Goal: Task Accomplishment & Management: Use online tool/utility

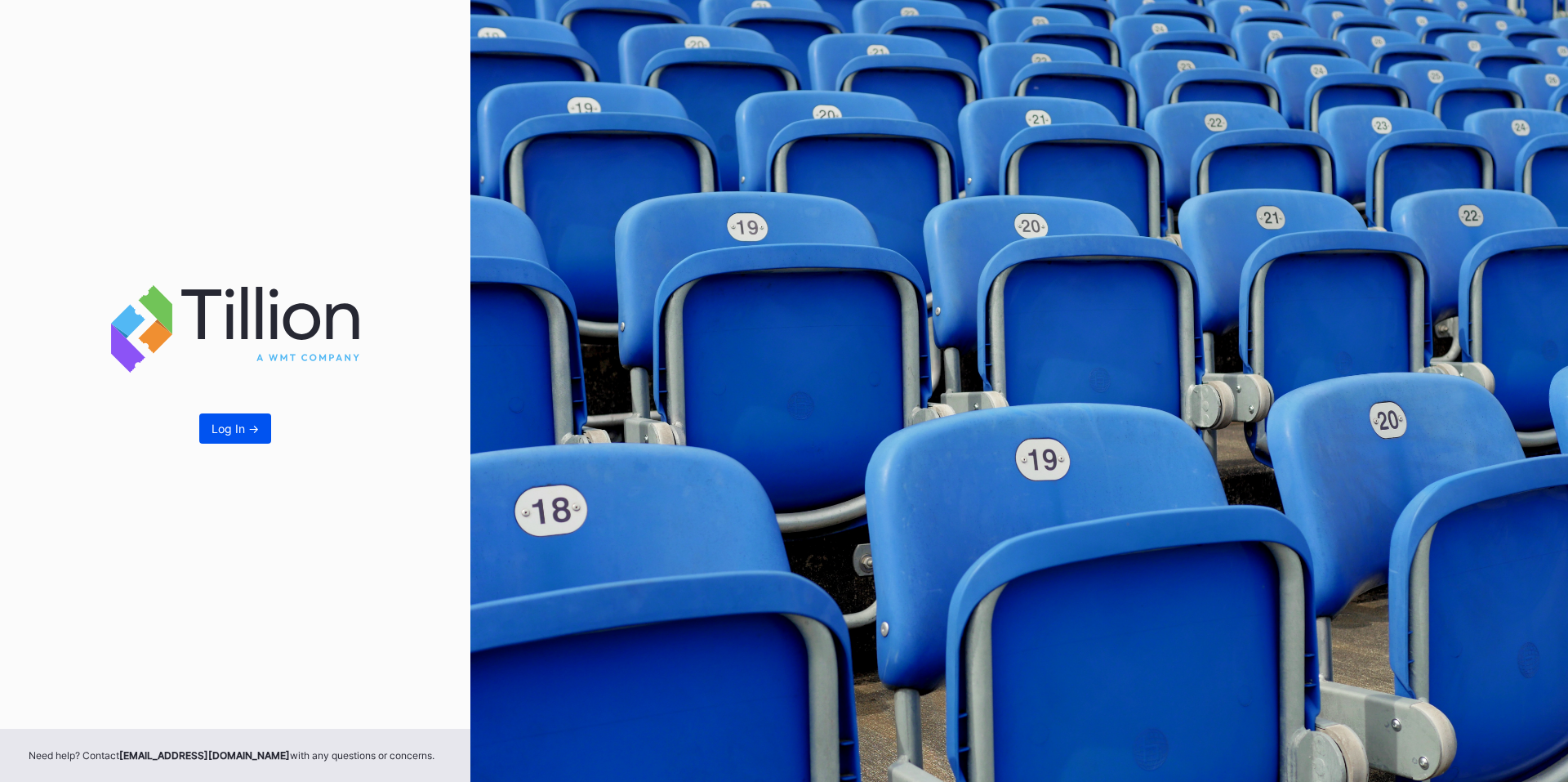
click at [223, 429] on div "Log In ->" at bounding box center [235, 429] width 47 height 14
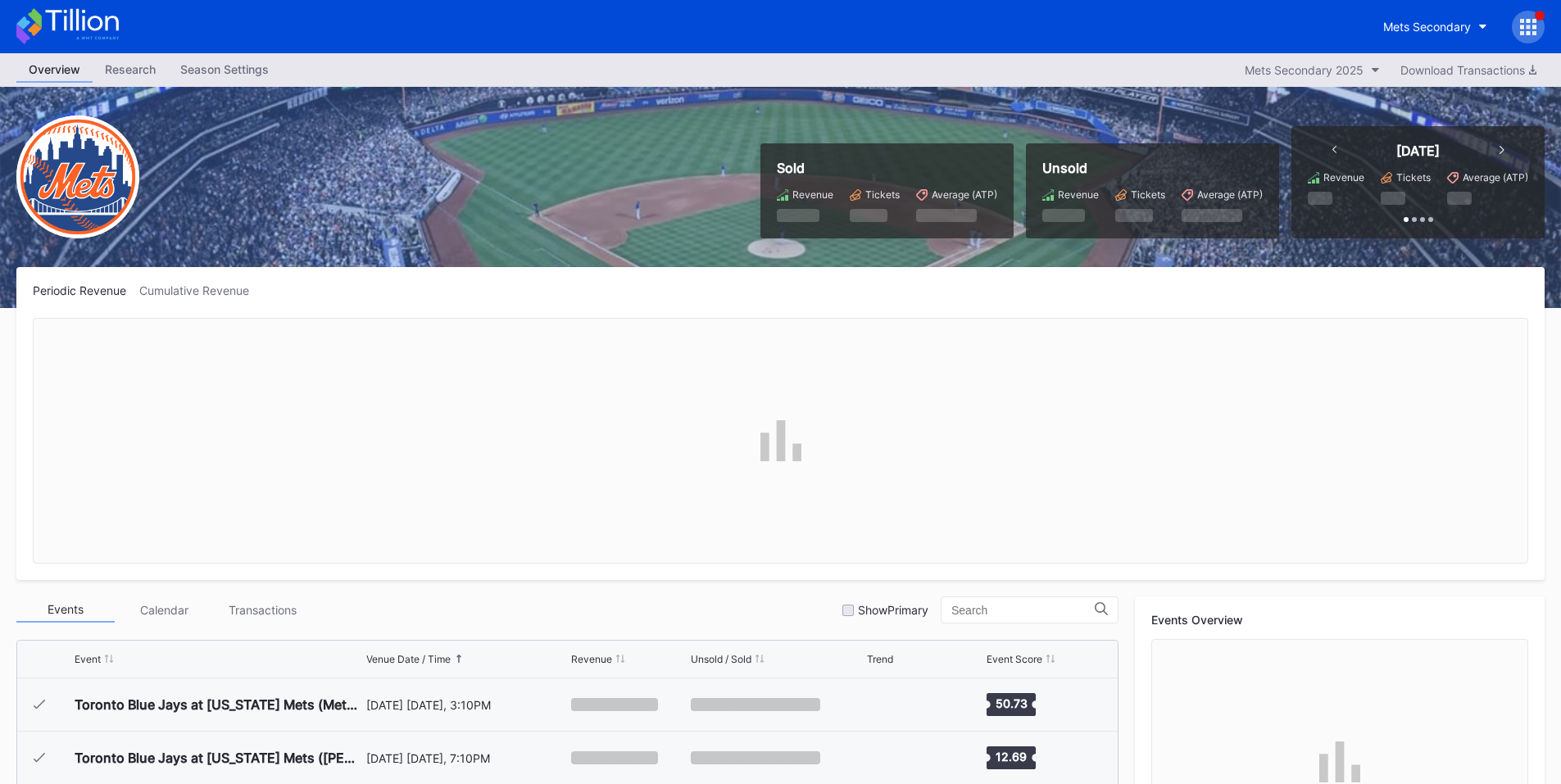
scroll to position [4148, 0]
click at [1528, 27] on icon at bounding box center [1529, 27] width 4 height 4
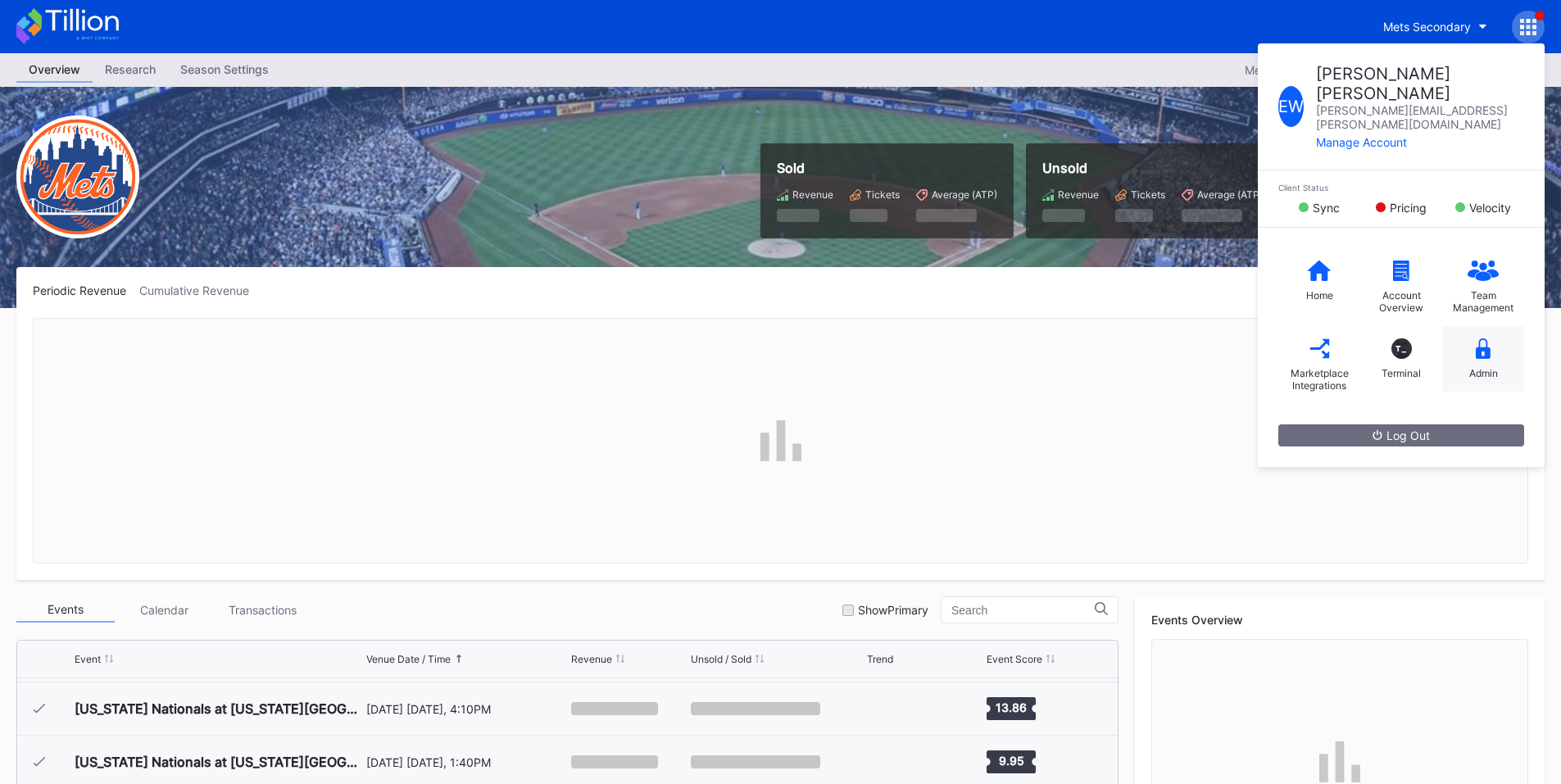
click at [1474, 367] on div "Admin" at bounding box center [1483, 373] width 29 height 12
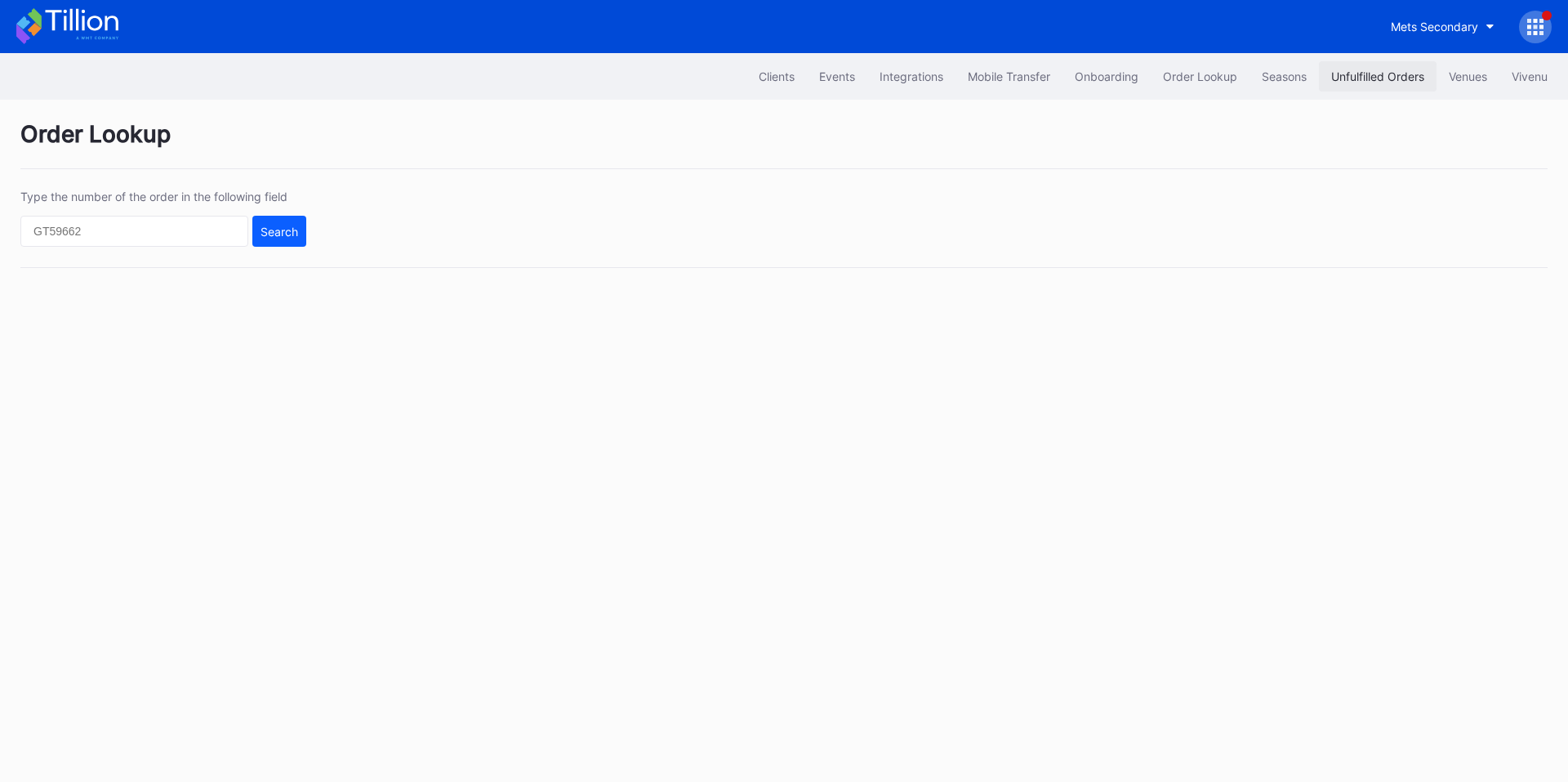
click at [1373, 89] on button "Unfulfilled Orders" at bounding box center [1378, 76] width 118 height 30
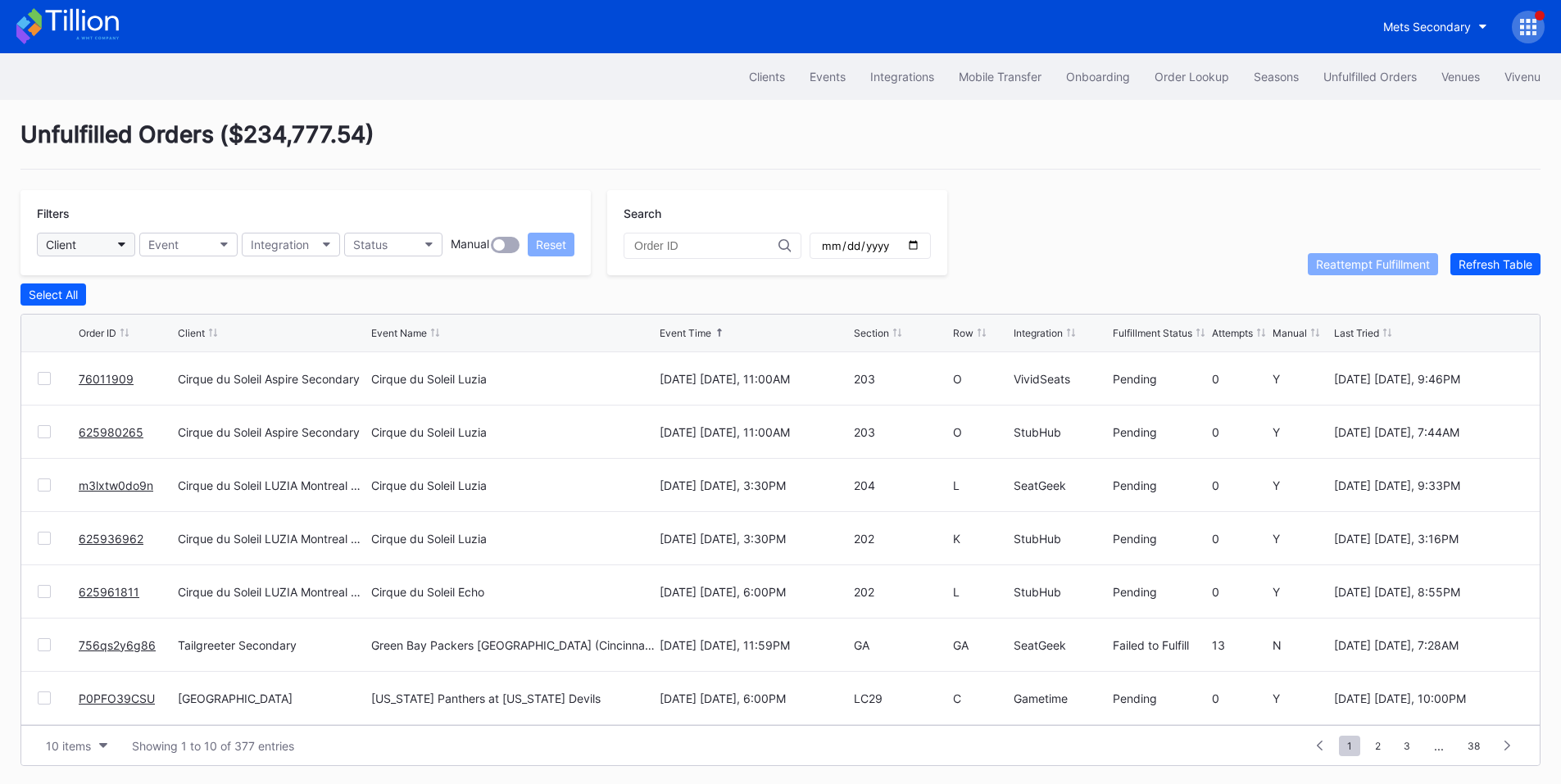
click at [111, 237] on button "Client" at bounding box center [86, 244] width 98 height 24
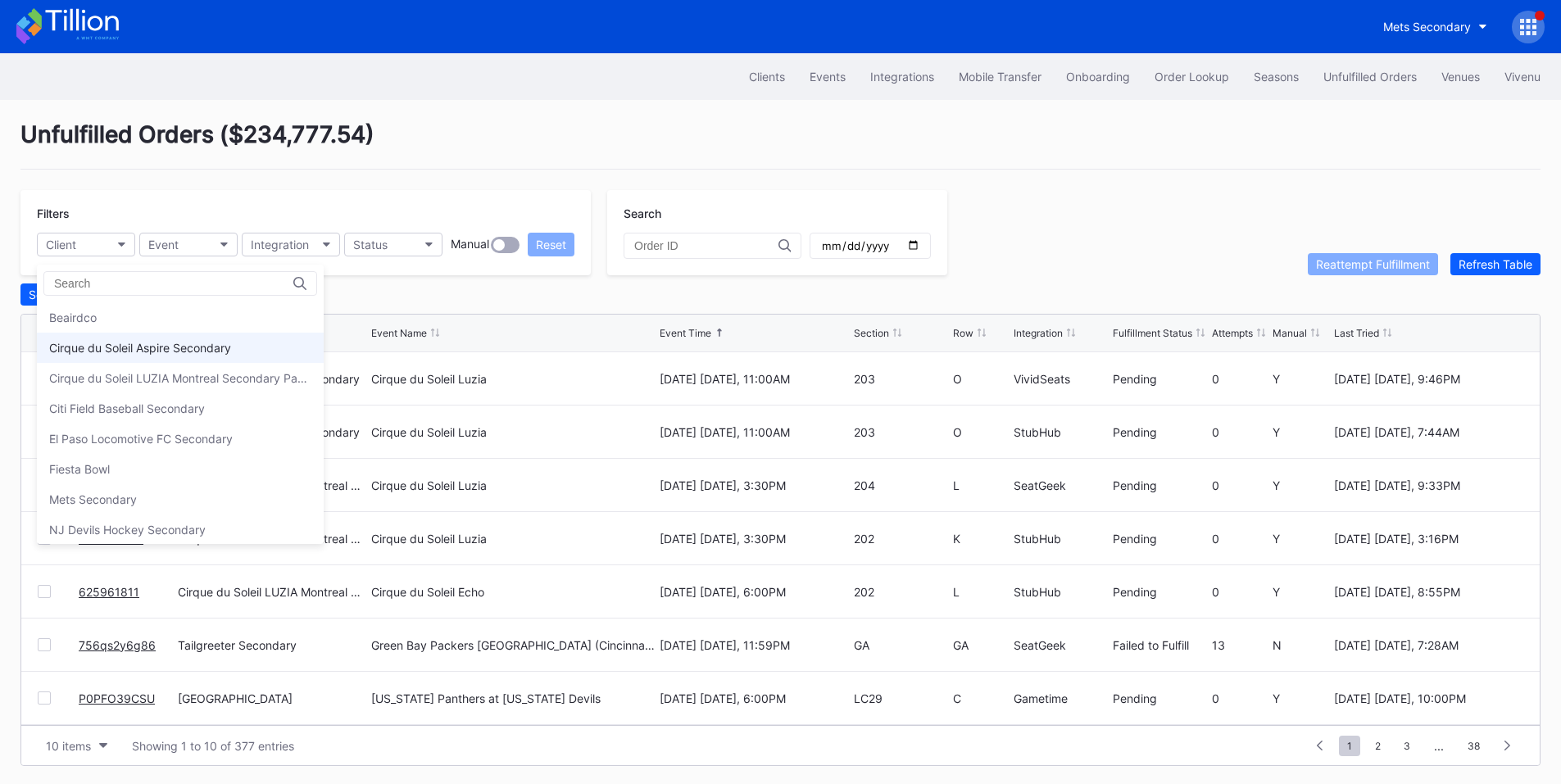
click at [134, 342] on div "Cirque du Soleil Aspire Secondary" at bounding box center [140, 347] width 182 height 14
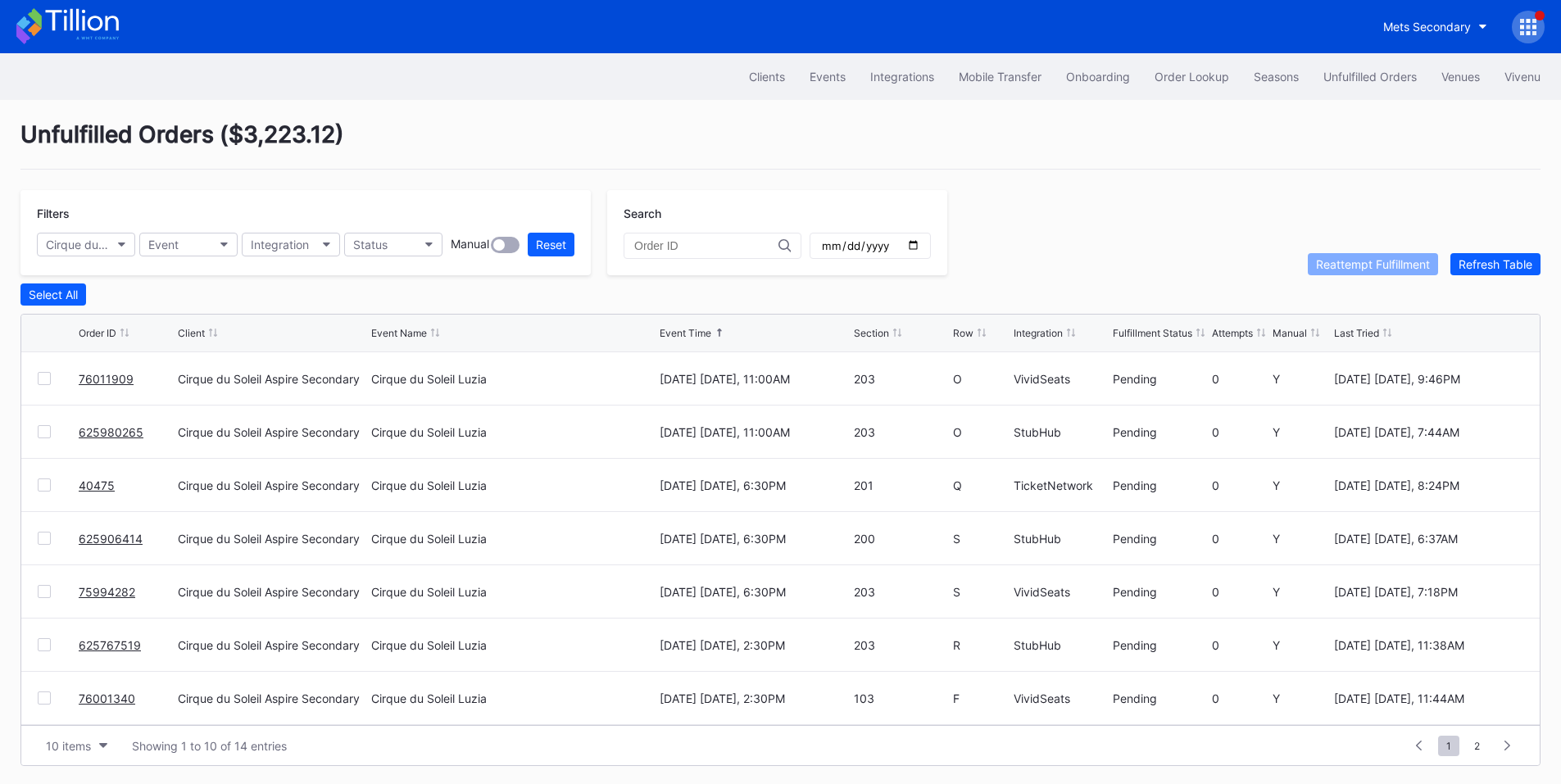
click at [920, 242] on input "date" at bounding box center [870, 245] width 100 height 15
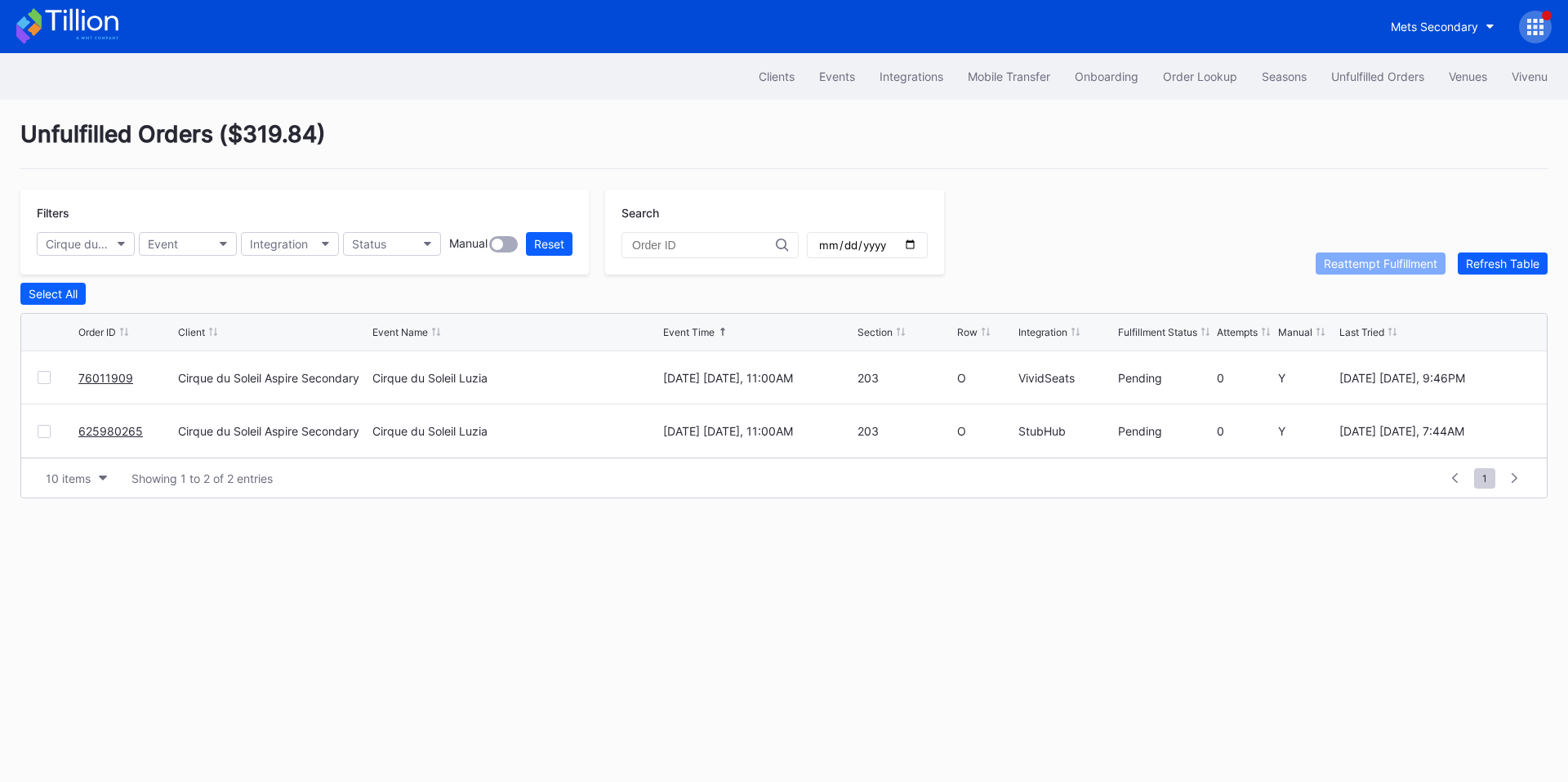
drag, startPoint x: 121, startPoint y: 432, endPoint x: 129, endPoint y: 421, distance: 13.6
click at [917, 251] on input "2025-10-11" at bounding box center [867, 244] width 100 height 15
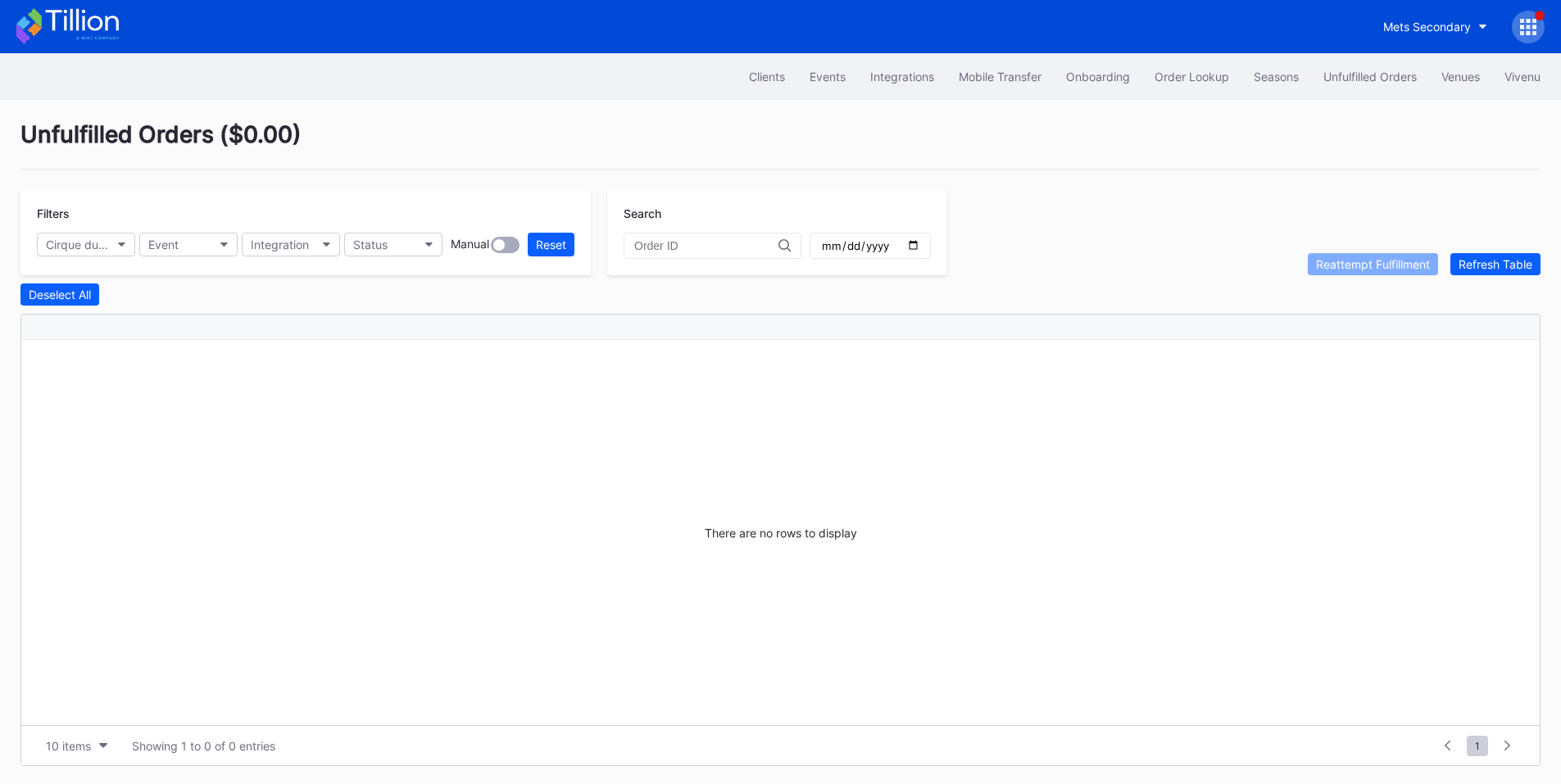
click at [920, 252] on input "2025-10-12" at bounding box center [870, 245] width 100 height 15
click at [920, 250] on input "2025-10-13" at bounding box center [870, 245] width 100 height 15
click at [920, 249] on input "2025-10-14" at bounding box center [870, 245] width 100 height 15
click at [920, 249] on input "2025-10-15" at bounding box center [870, 245] width 100 height 15
type input "2025-10-16"
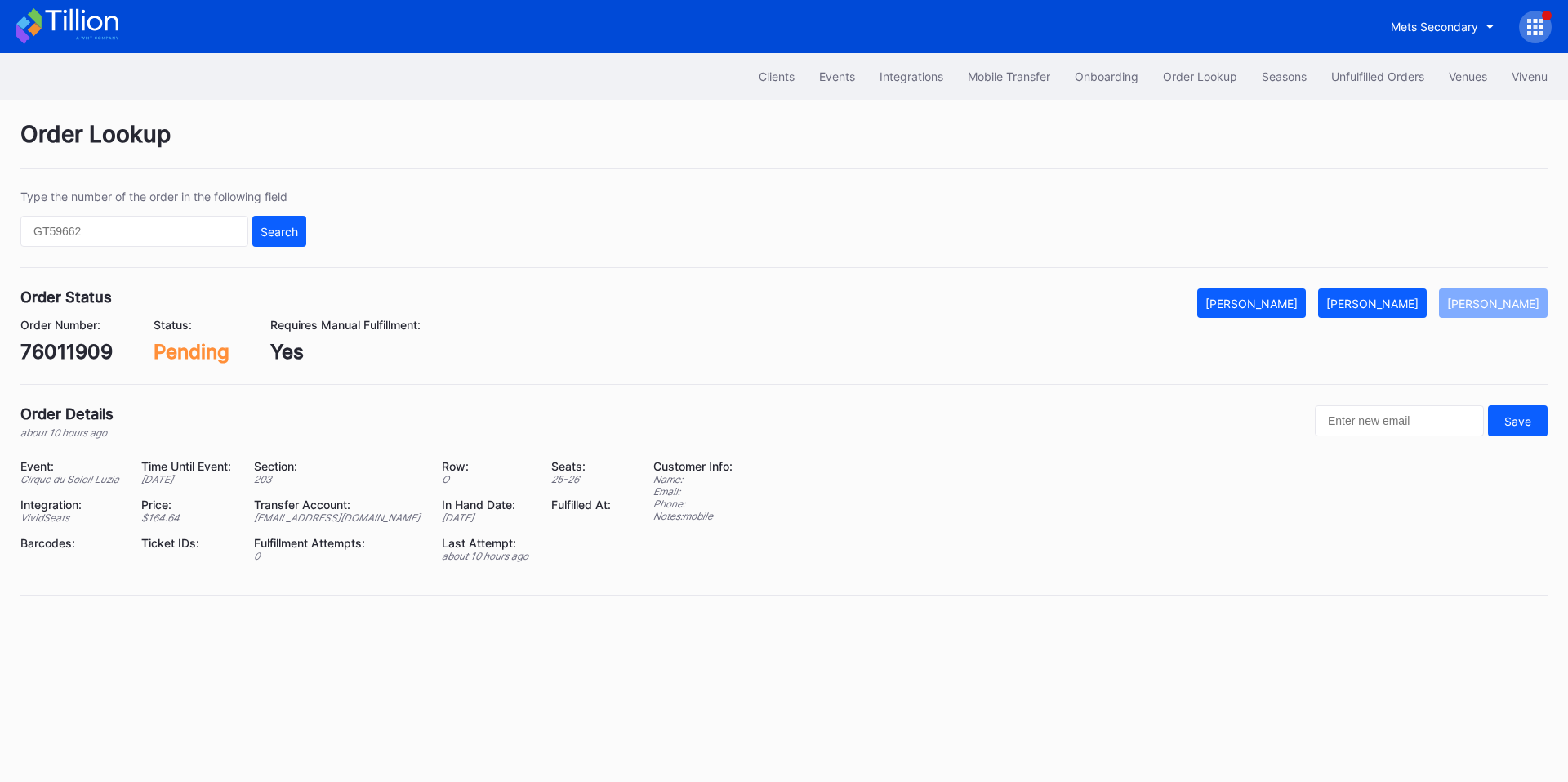
click at [71, 352] on div "76011909" at bounding box center [67, 351] width 92 height 24
copy div "76011909"
click at [1373, 302] on div "Mark Fulfilled" at bounding box center [1373, 303] width 92 height 14
click at [97, 354] on div "625980265" at bounding box center [76, 351] width 111 height 24
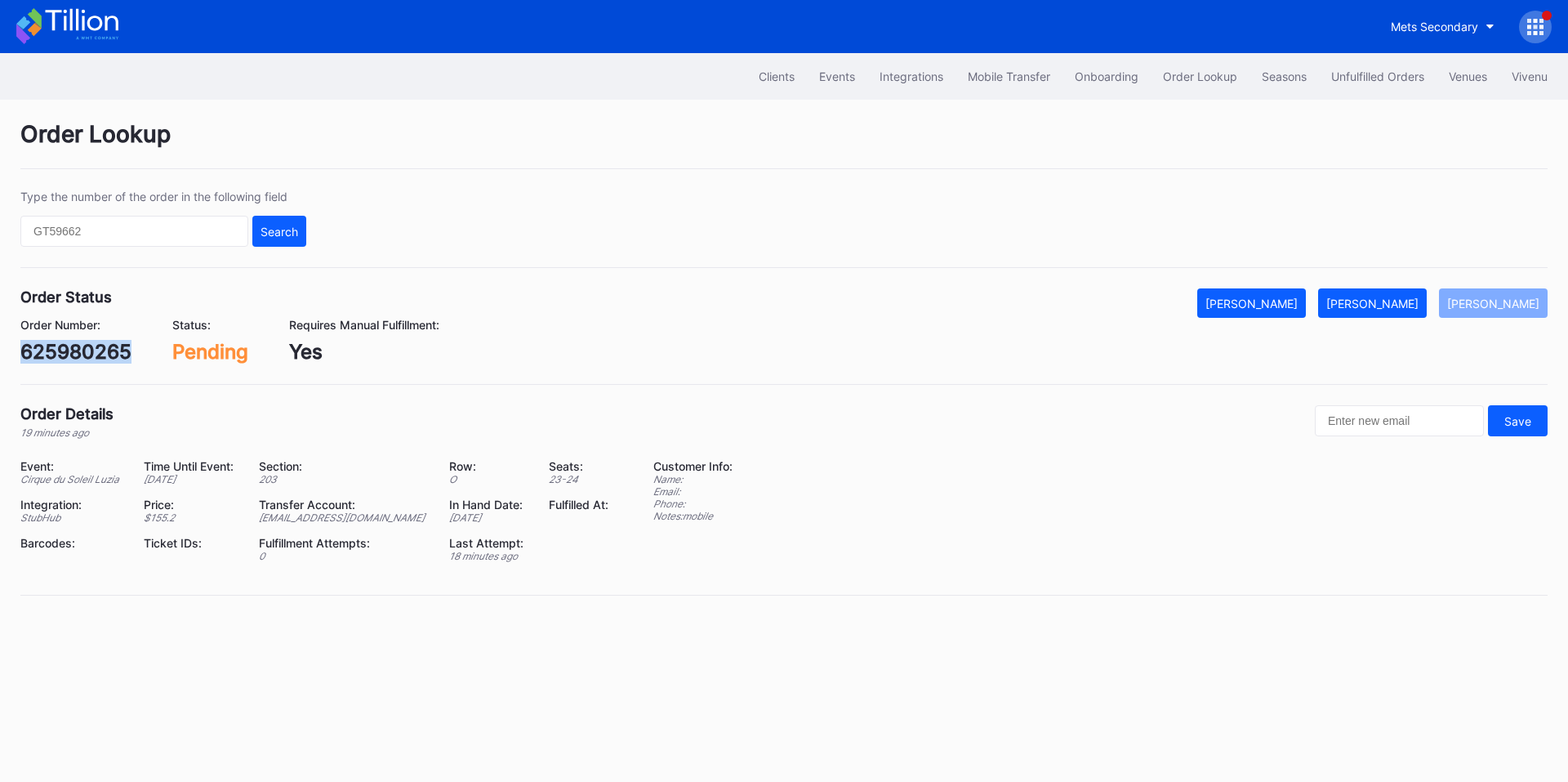
click at [97, 354] on div "625980265" at bounding box center [76, 351] width 111 height 24
copy div "625980265"
click at [1404, 307] on div "Mark Fulfilled" at bounding box center [1373, 303] width 92 height 14
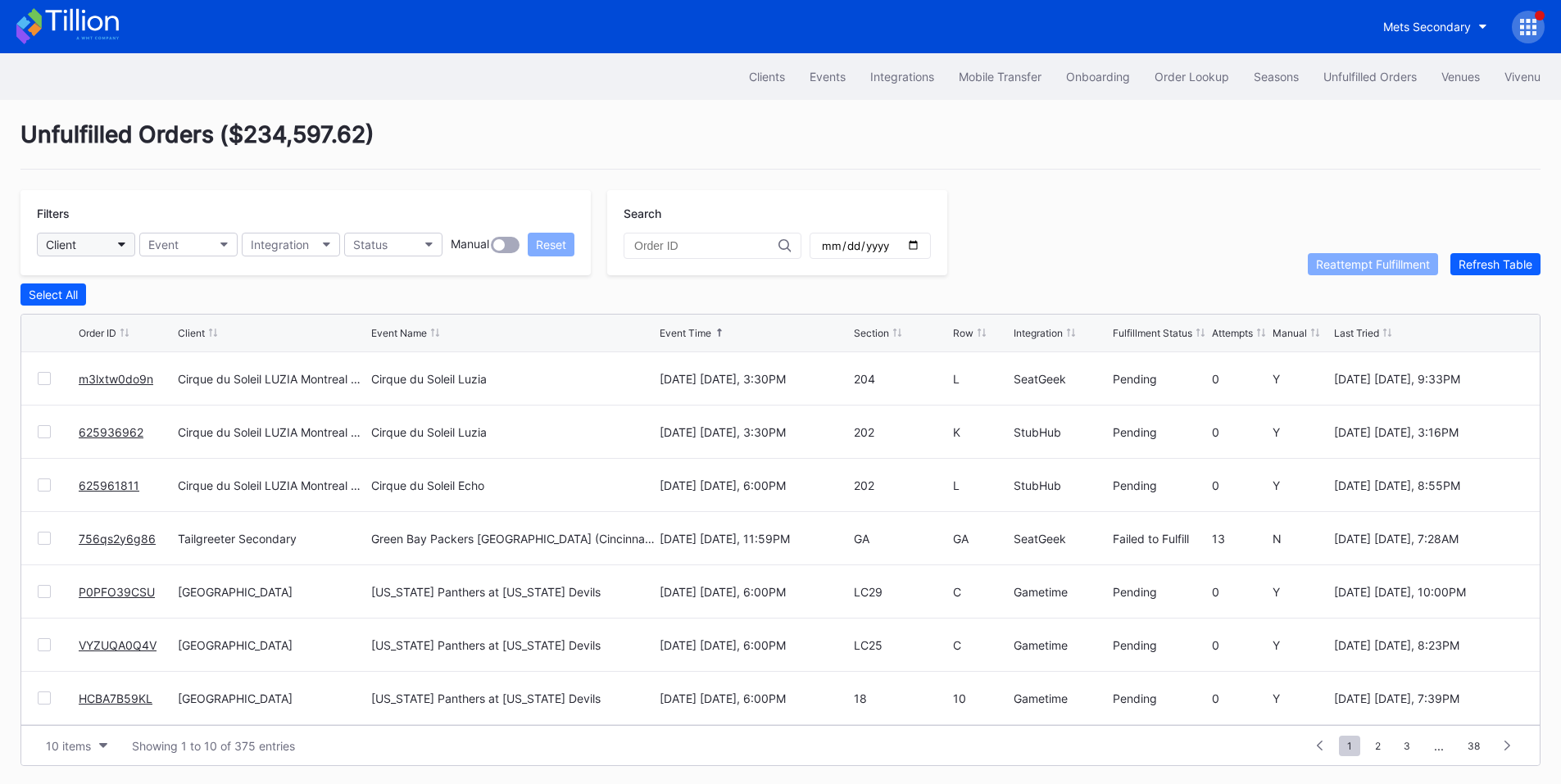
click at [90, 247] on button "Client" at bounding box center [86, 244] width 98 height 24
type input "asp"
click at [150, 314] on div "Cirque du Soleil Aspire Secondary" at bounding box center [140, 318] width 182 height 14
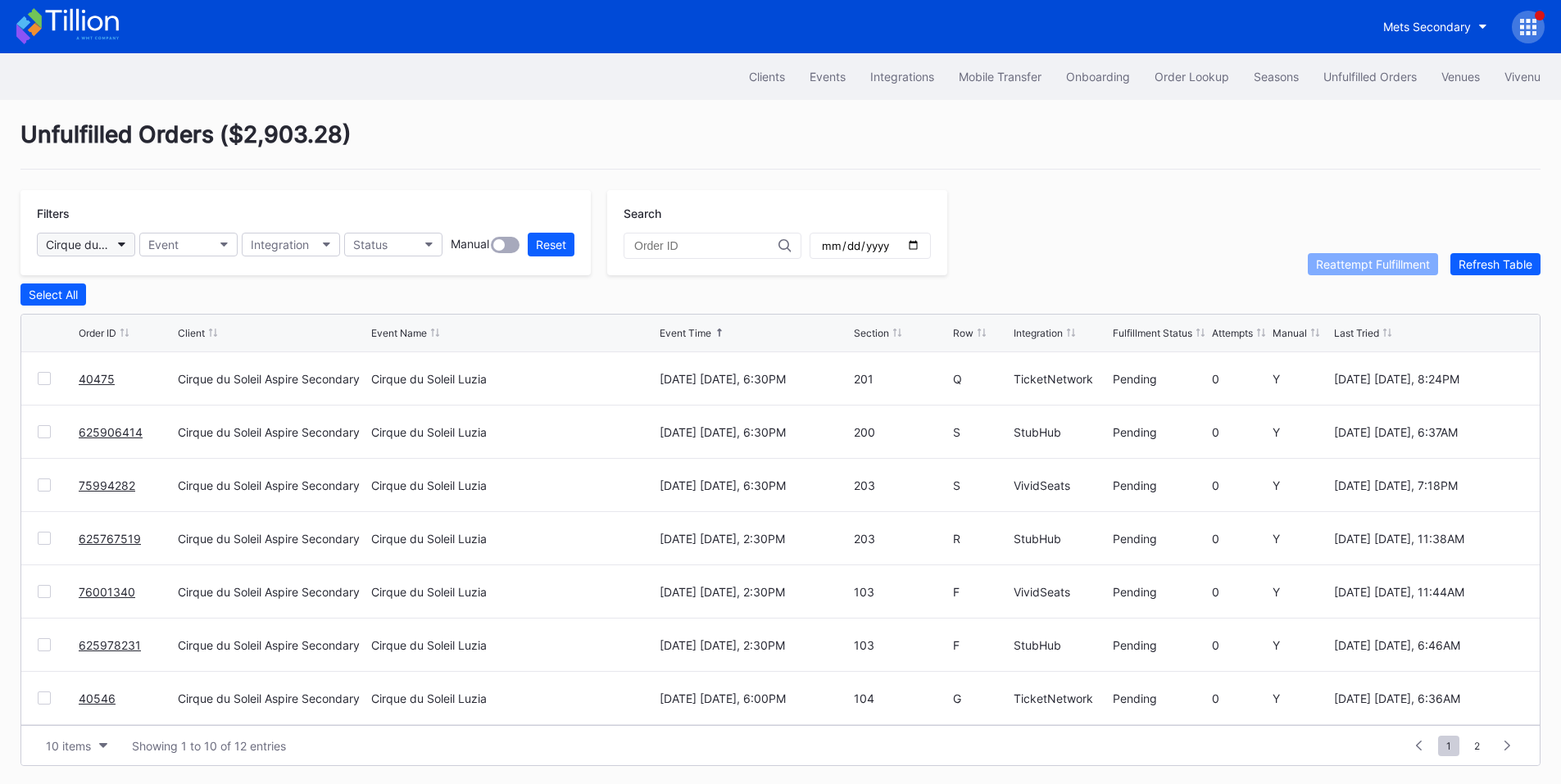
click at [100, 244] on div "Cirque du Soleil Aspire Secondary" at bounding box center [78, 244] width 64 height 14
type input "pay"
click at [113, 312] on div "Cirque du Soleil LUZIA Montreal Secondary Payment Tickets" at bounding box center [180, 318] width 262 height 14
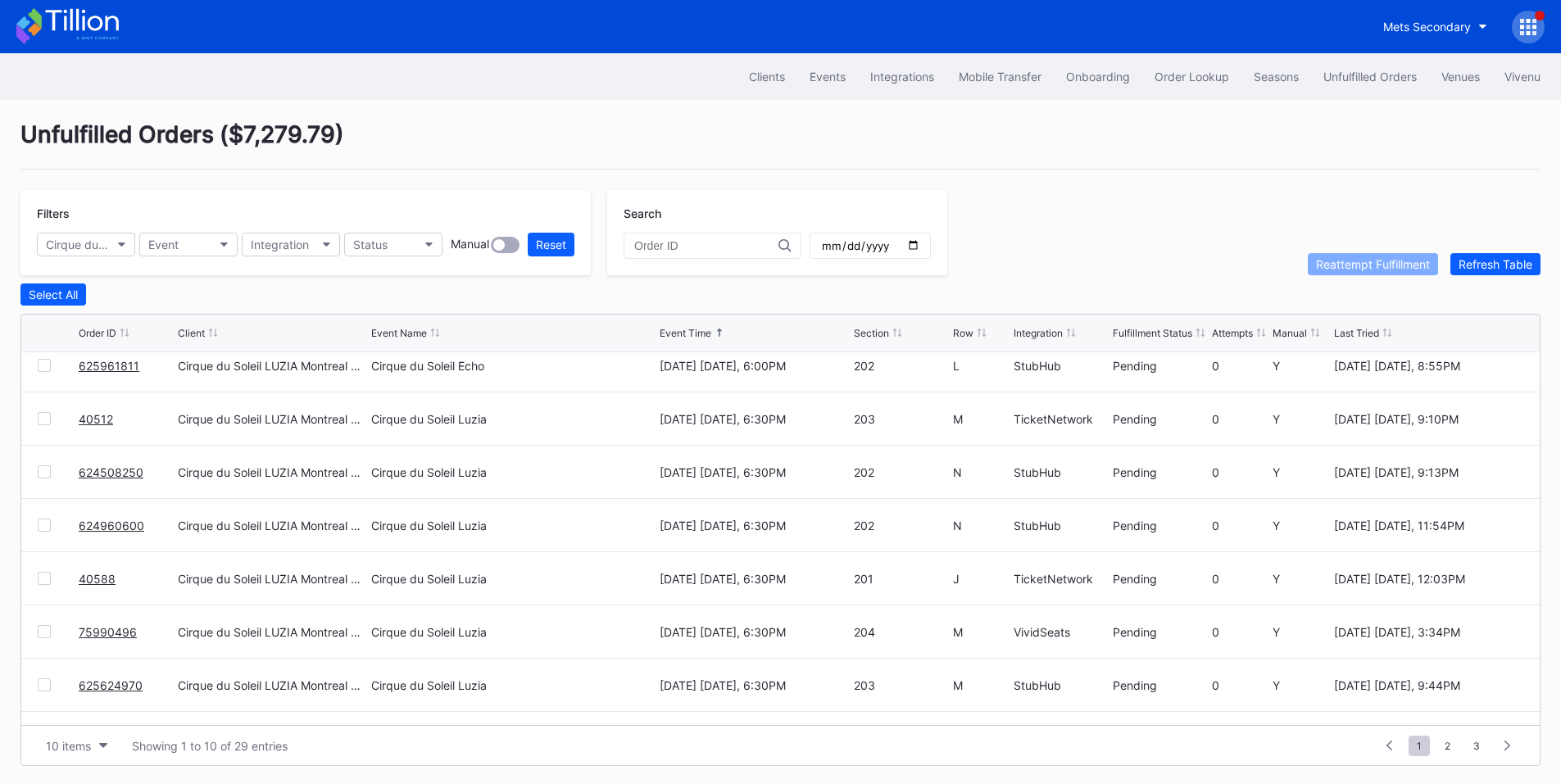
scroll to position [159, 0]
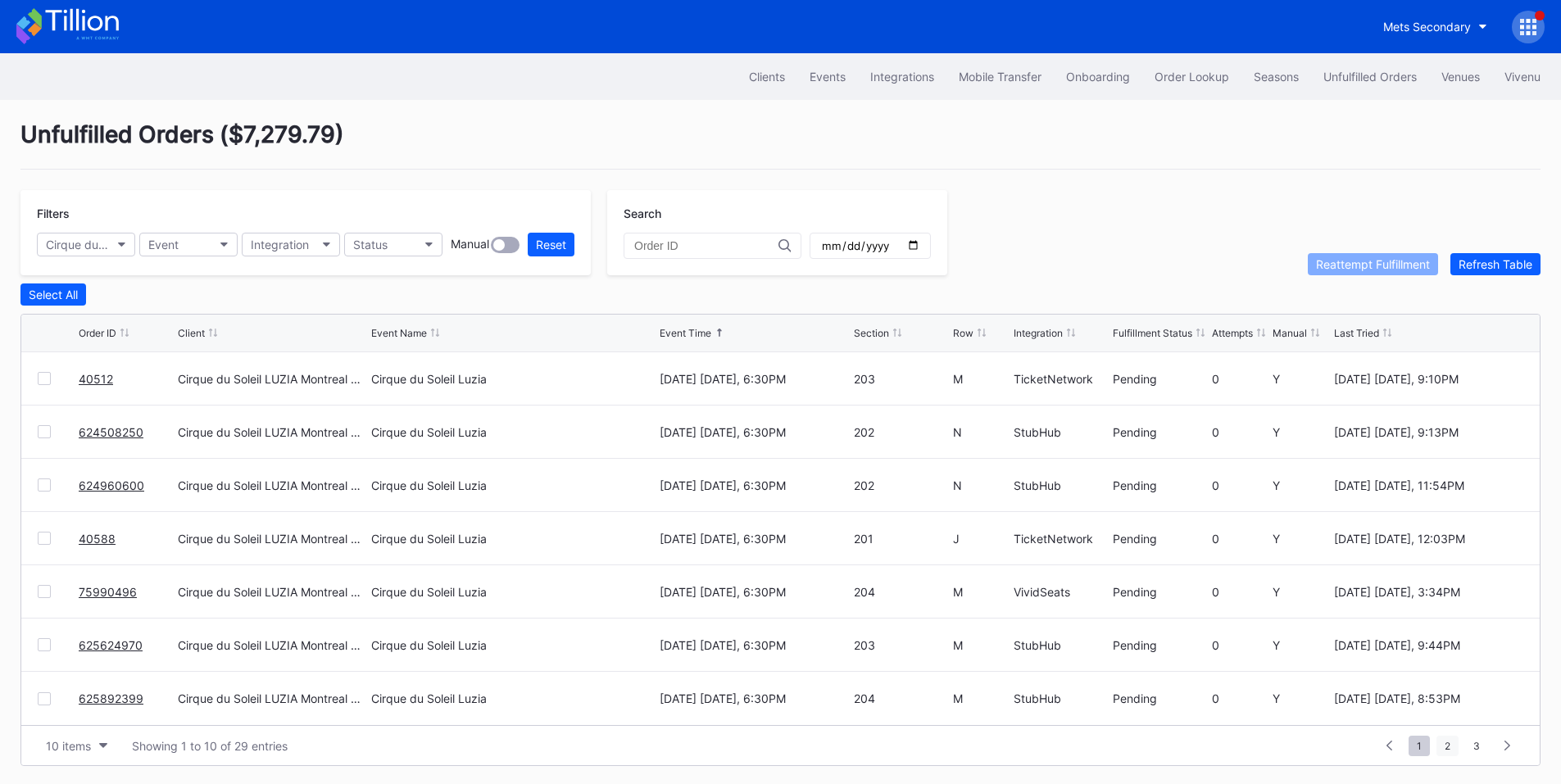
click at [1450, 746] on span "2" at bounding box center [1447, 746] width 22 height 21
click at [1421, 747] on span "1" at bounding box center [1419, 746] width 22 height 21
click at [94, 250] on div "Cirque du Soleil LUZIA Montreal Secondary Payment Tickets" at bounding box center [78, 244] width 64 height 14
type input "asp"
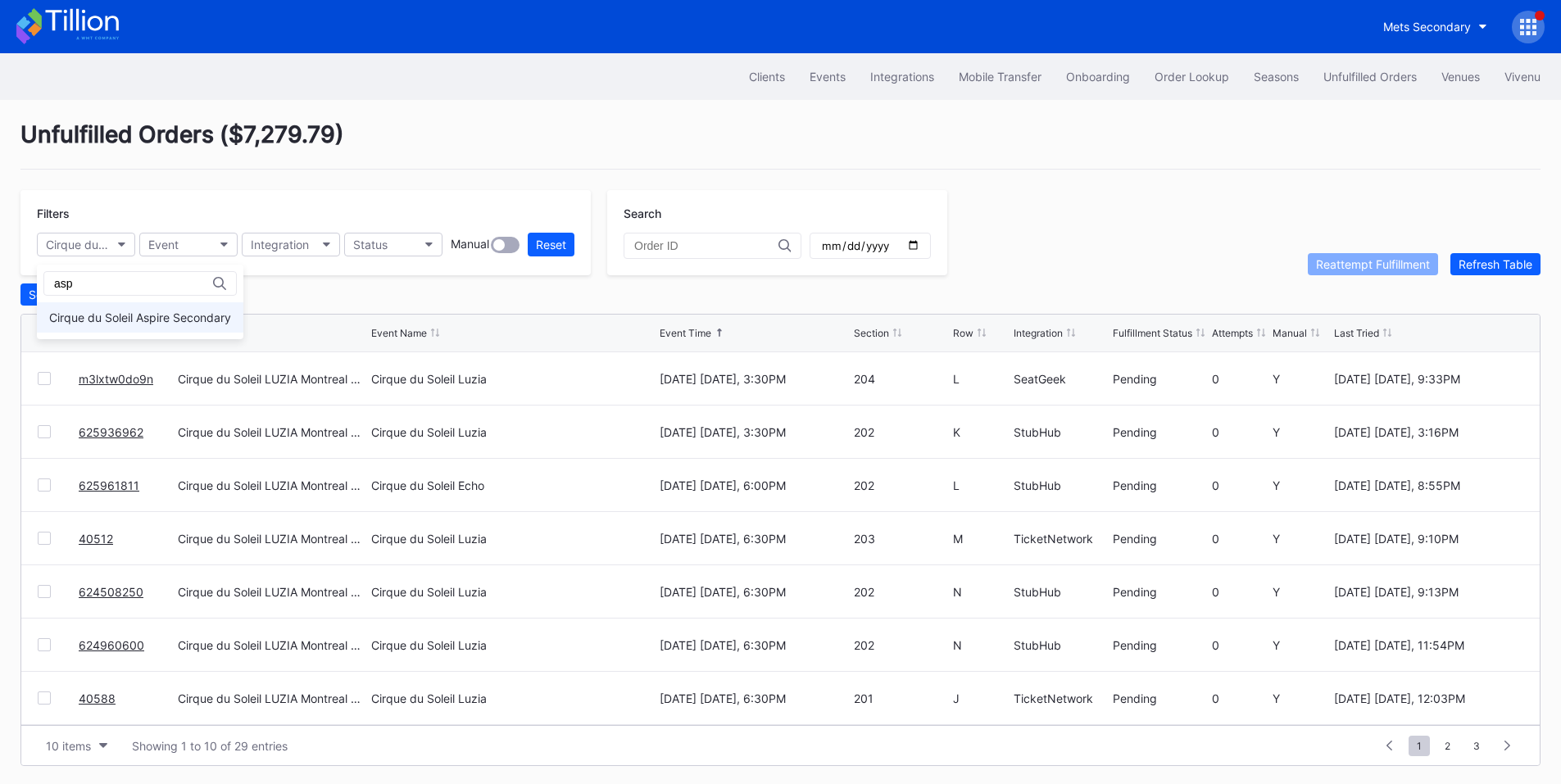
click at [104, 321] on div "Cirque du Soleil Aspire Secondary" at bounding box center [140, 318] width 182 height 14
click at [920, 247] on input "date" at bounding box center [870, 245] width 100 height 15
type input "[DATE]"
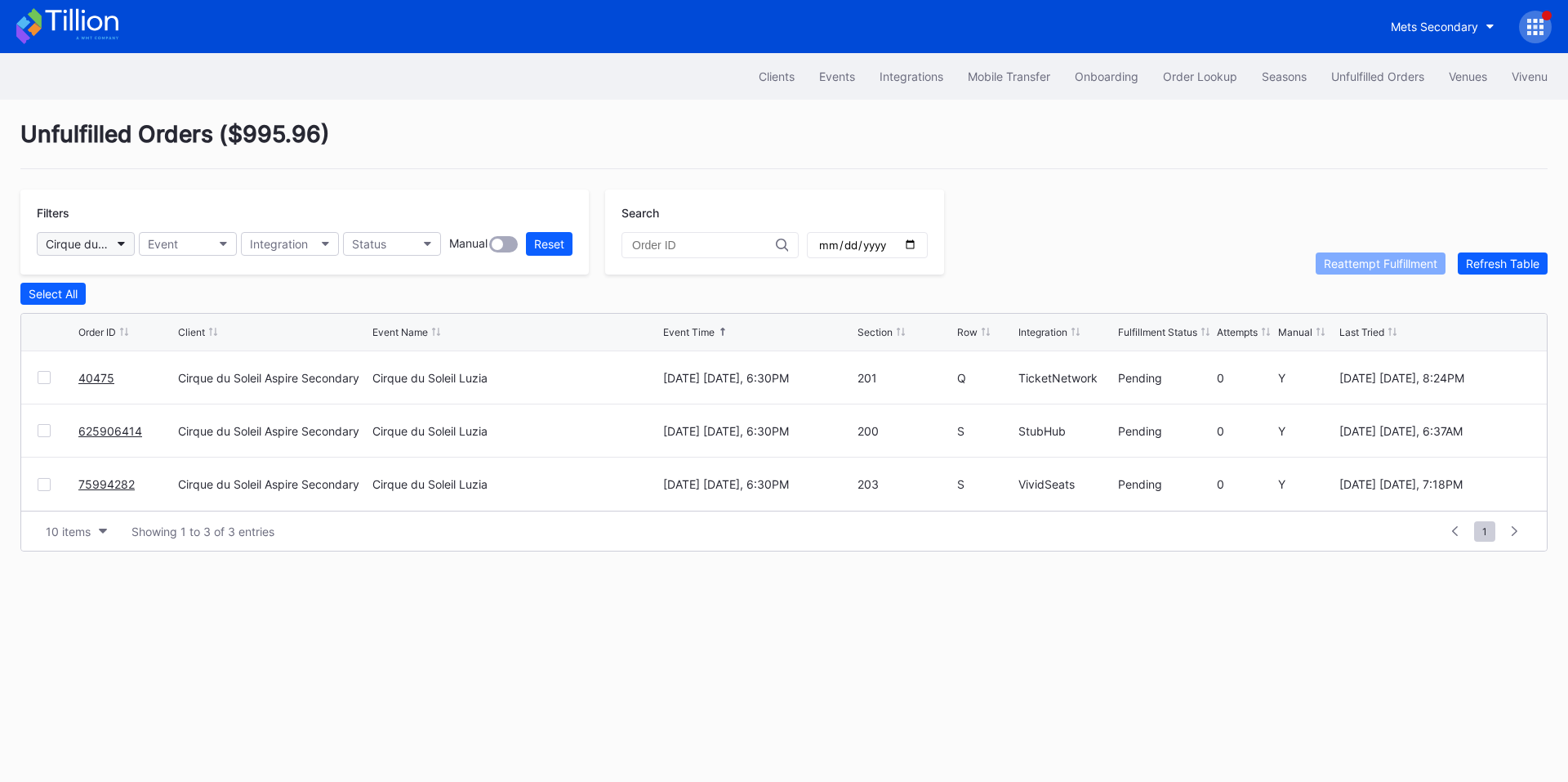
click at [101, 246] on div "Cirque du Soleil Aspire Secondary" at bounding box center [78, 243] width 64 height 14
type input "pay"
click at [144, 326] on div "Cirque du Soleil LUZIA Montreal Secondary Payment Tickets" at bounding box center [179, 316] width 286 height 30
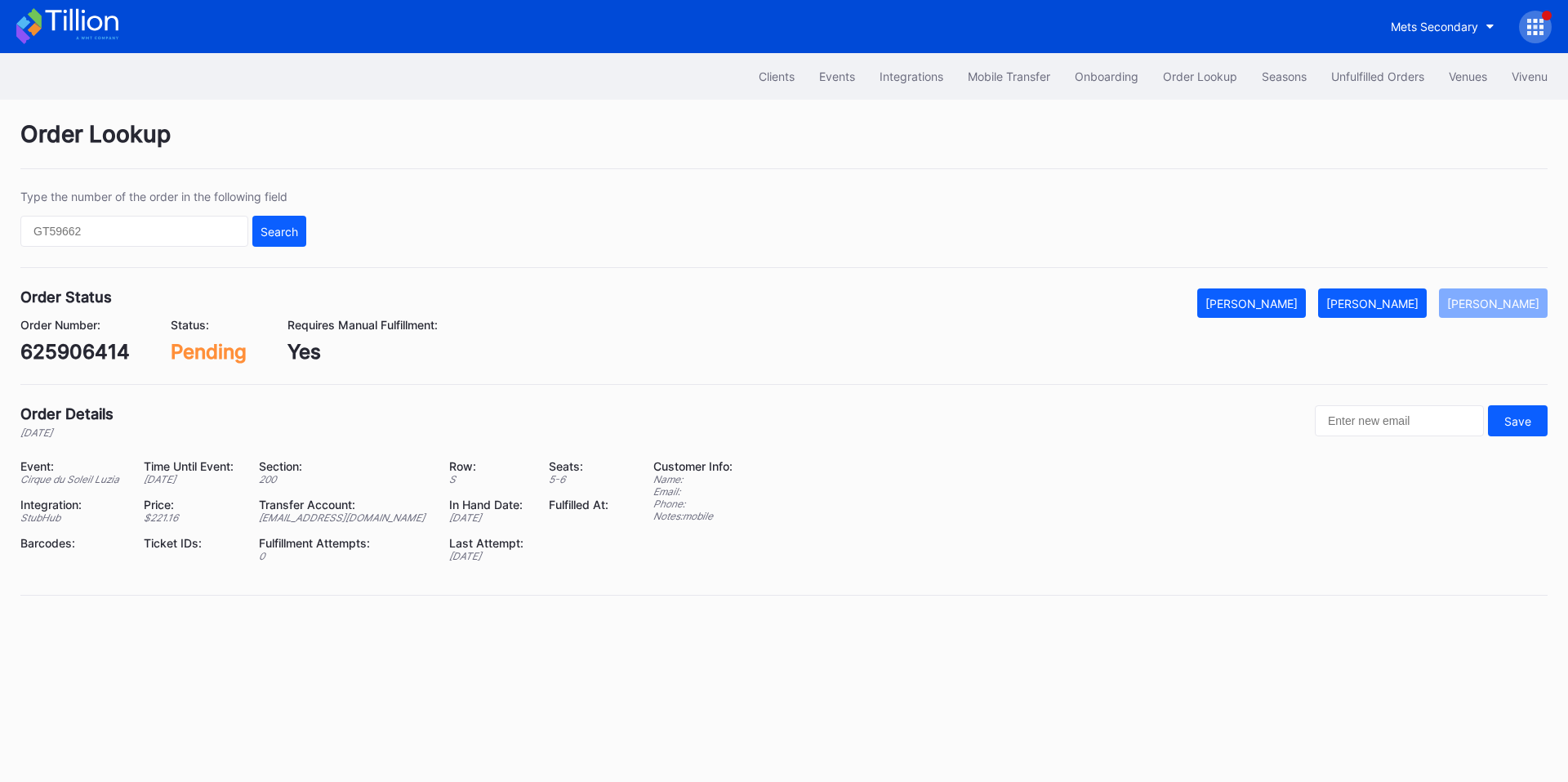
click at [96, 353] on div "625906414" at bounding box center [76, 351] width 110 height 24
copy div "625906414"
click at [1405, 302] on div "[PERSON_NAME]" at bounding box center [1373, 303] width 92 height 14
click at [76, 356] on div "75994282" at bounding box center [70, 351] width 98 height 24
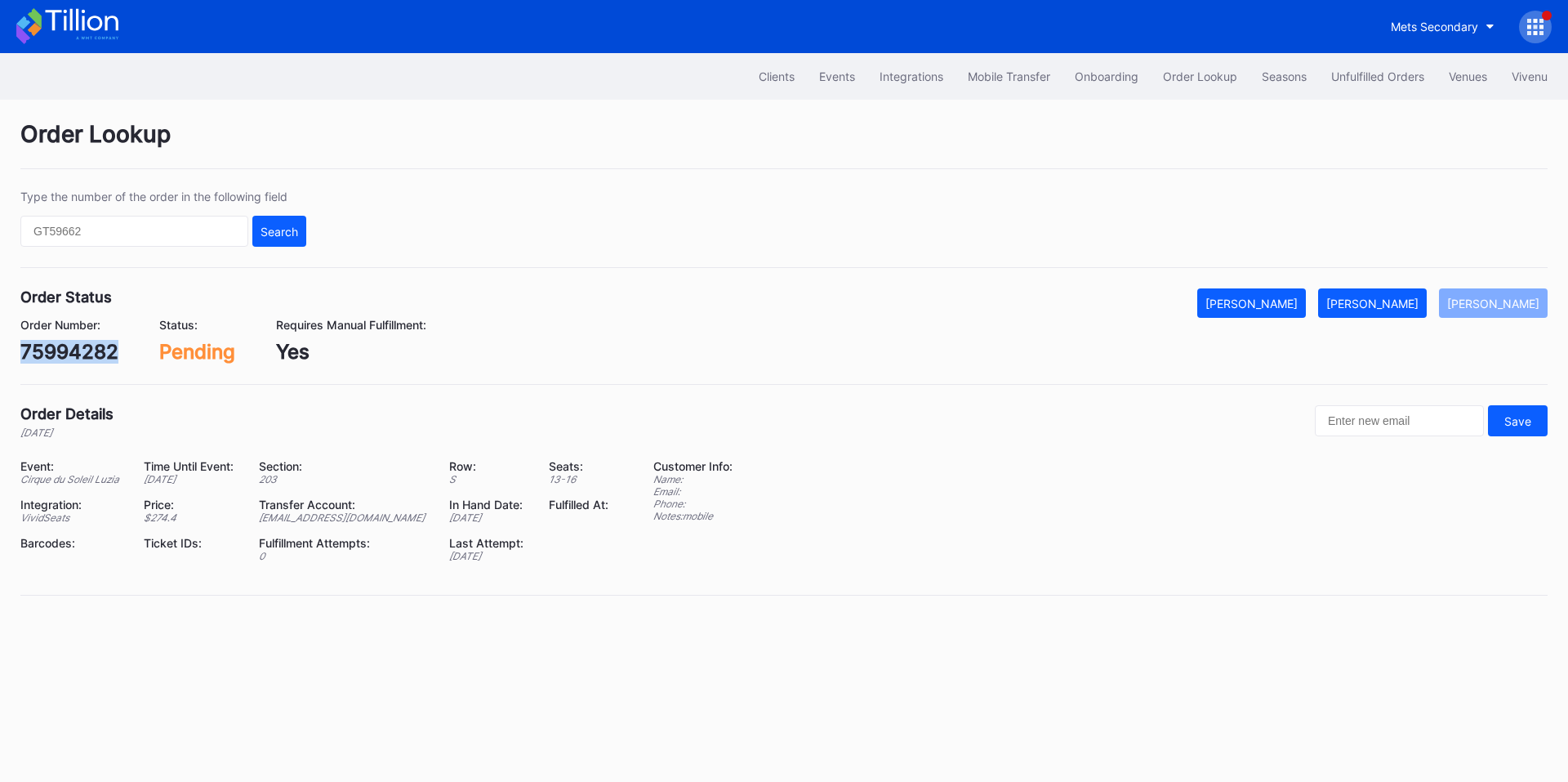
click at [76, 356] on div "75994282" at bounding box center [70, 351] width 98 height 24
copy div "75994282"
click at [1392, 293] on button "[PERSON_NAME]" at bounding box center [1373, 303] width 109 height 29
click at [1408, 304] on div "[PERSON_NAME]" at bounding box center [1373, 303] width 92 height 14
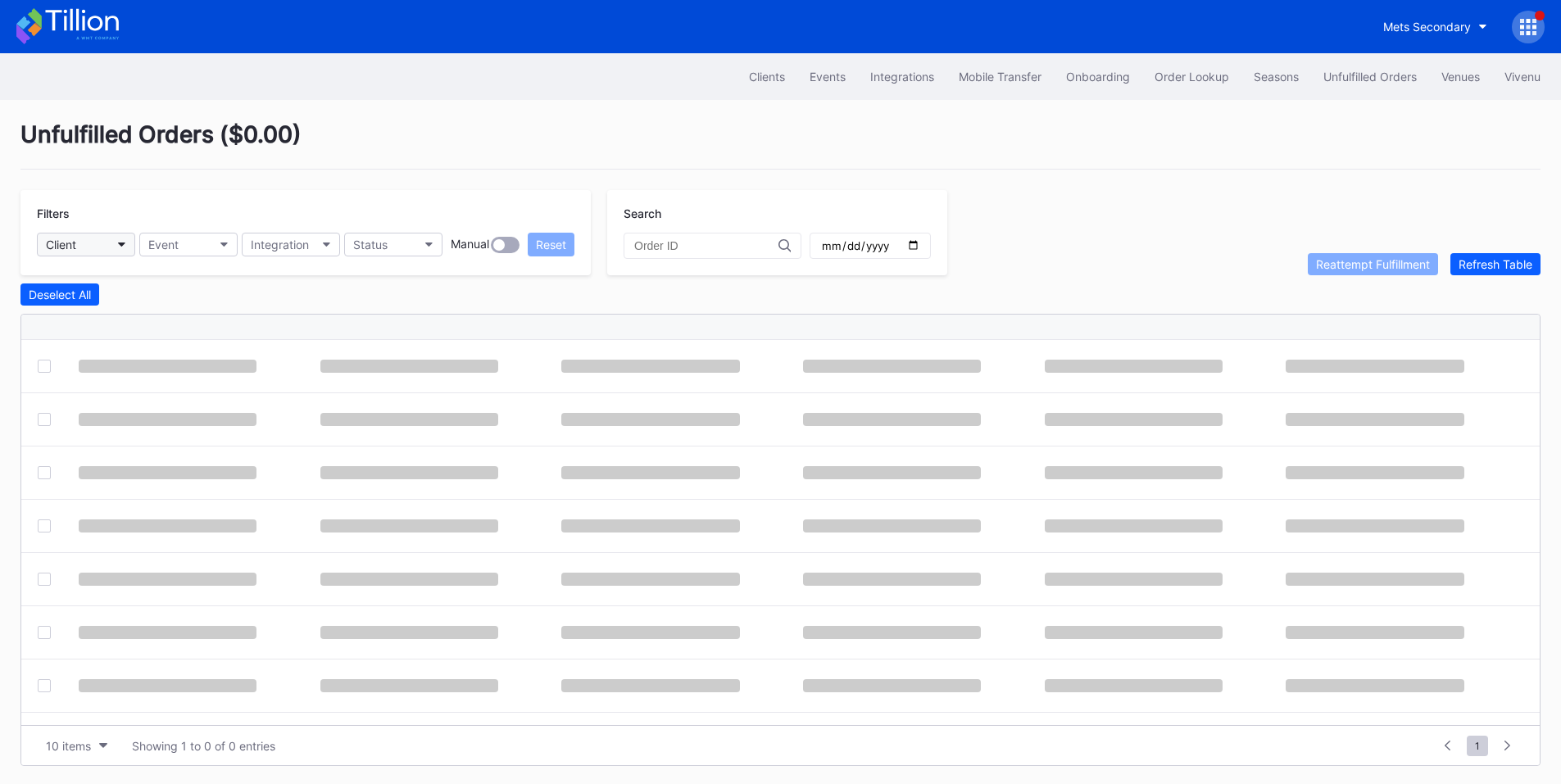
click at [111, 248] on button "Client" at bounding box center [86, 244] width 98 height 24
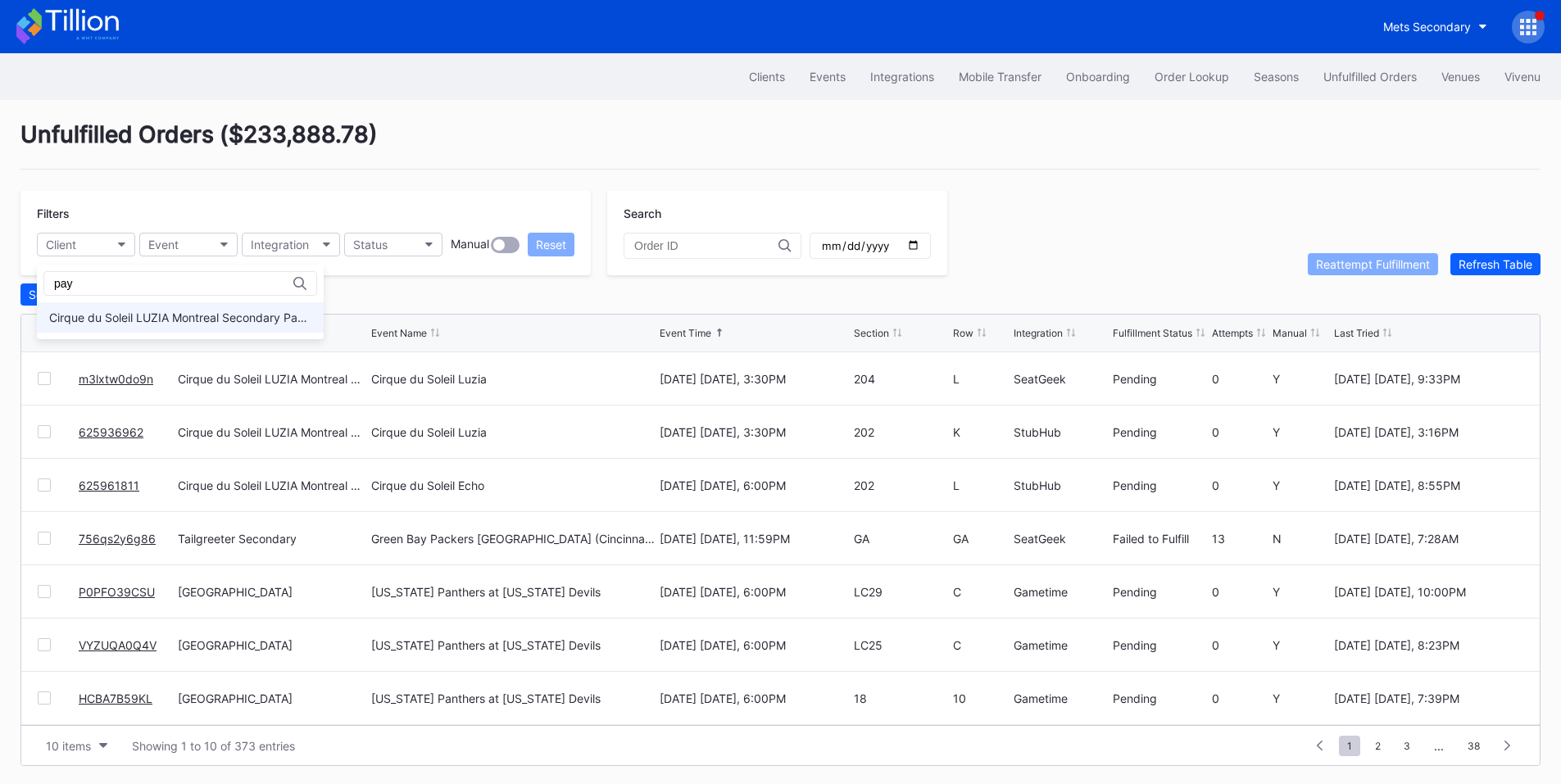
type input "pay"
click at [118, 315] on div "Cirque du Soleil LUZIA Montreal Secondary Payment Tickets" at bounding box center [180, 318] width 262 height 14
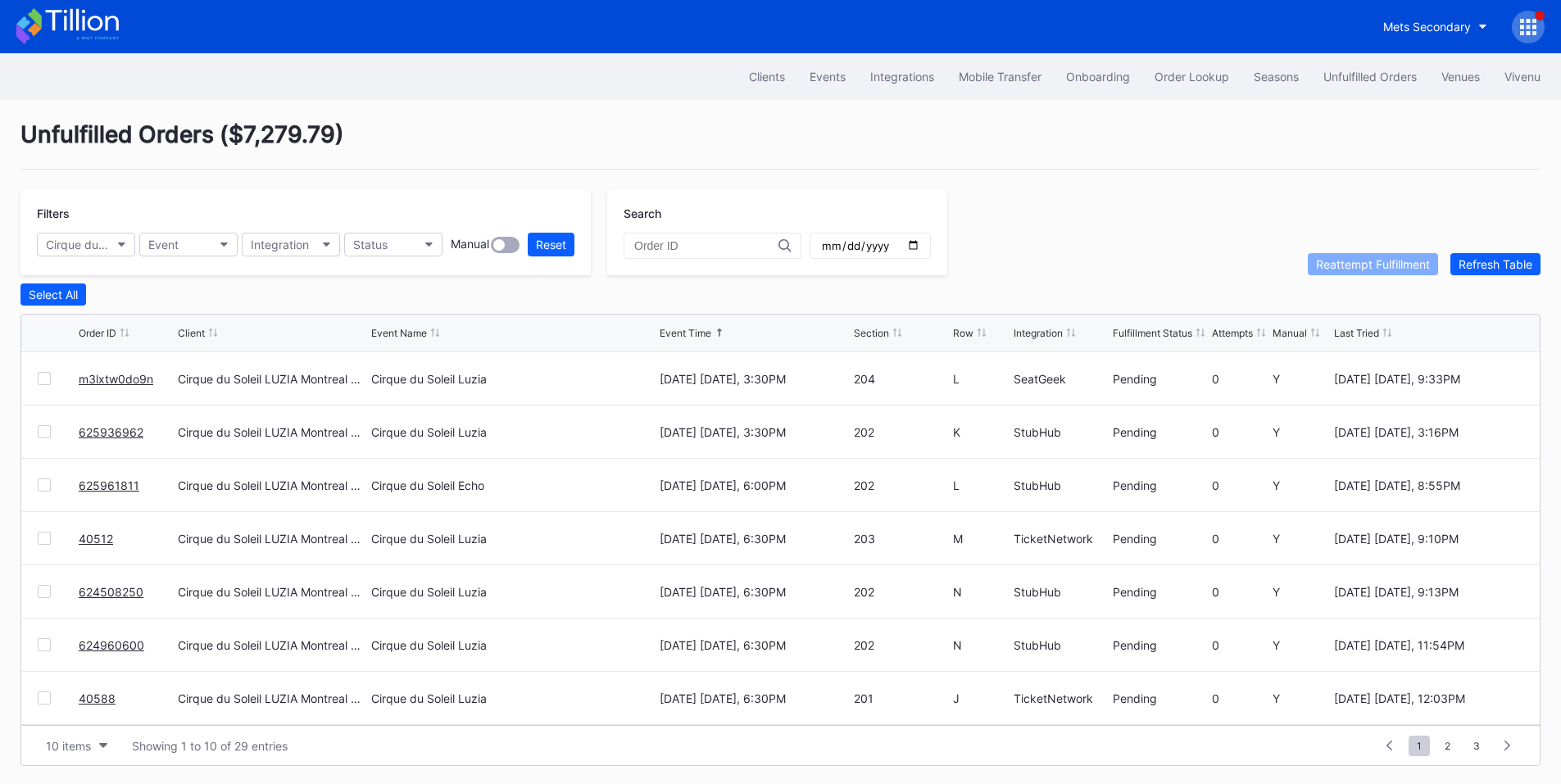
click at [920, 247] on input "date" at bounding box center [870, 245] width 100 height 15
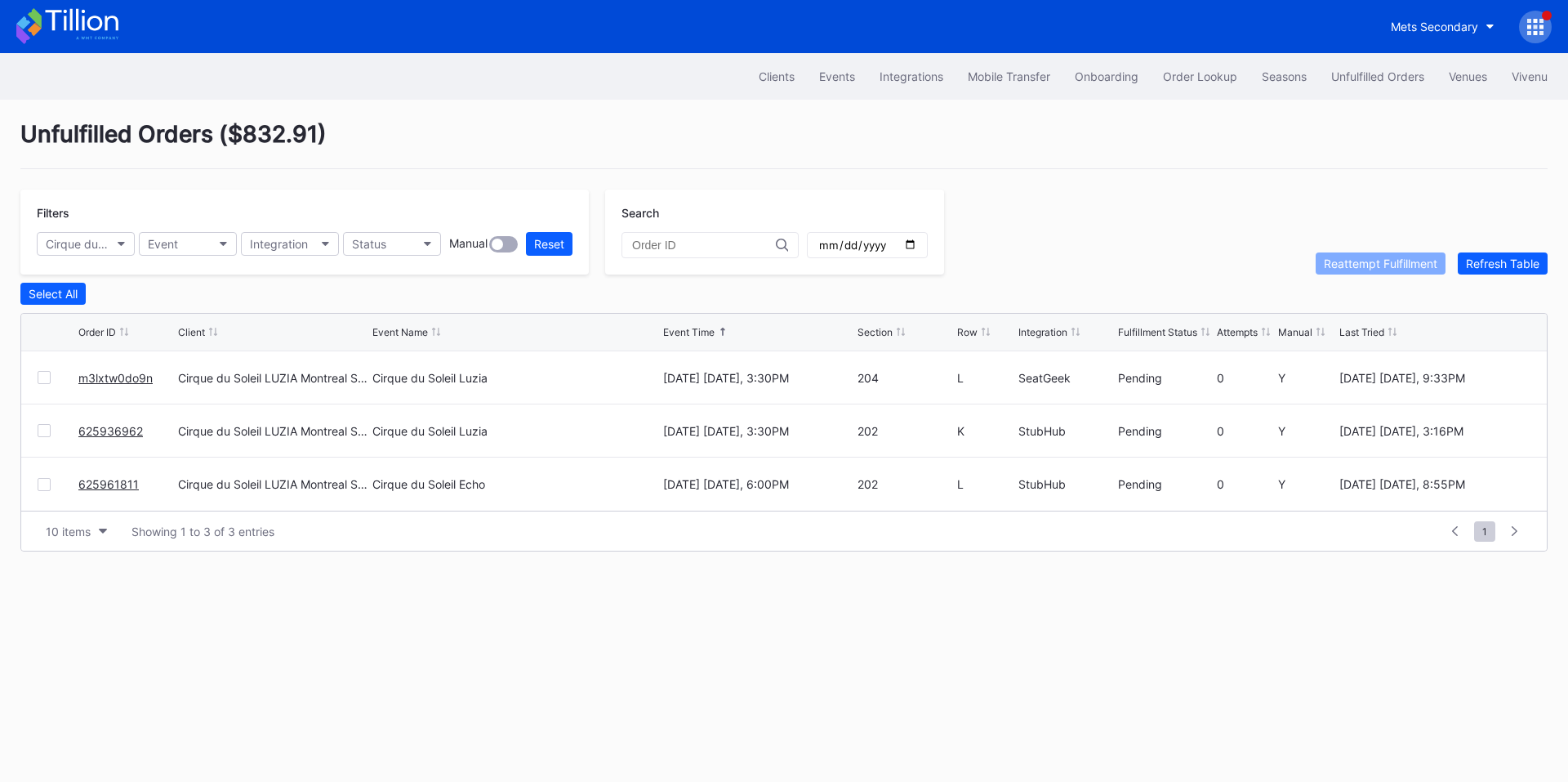
click at [917, 242] on input "2025-10-12" at bounding box center [867, 244] width 100 height 15
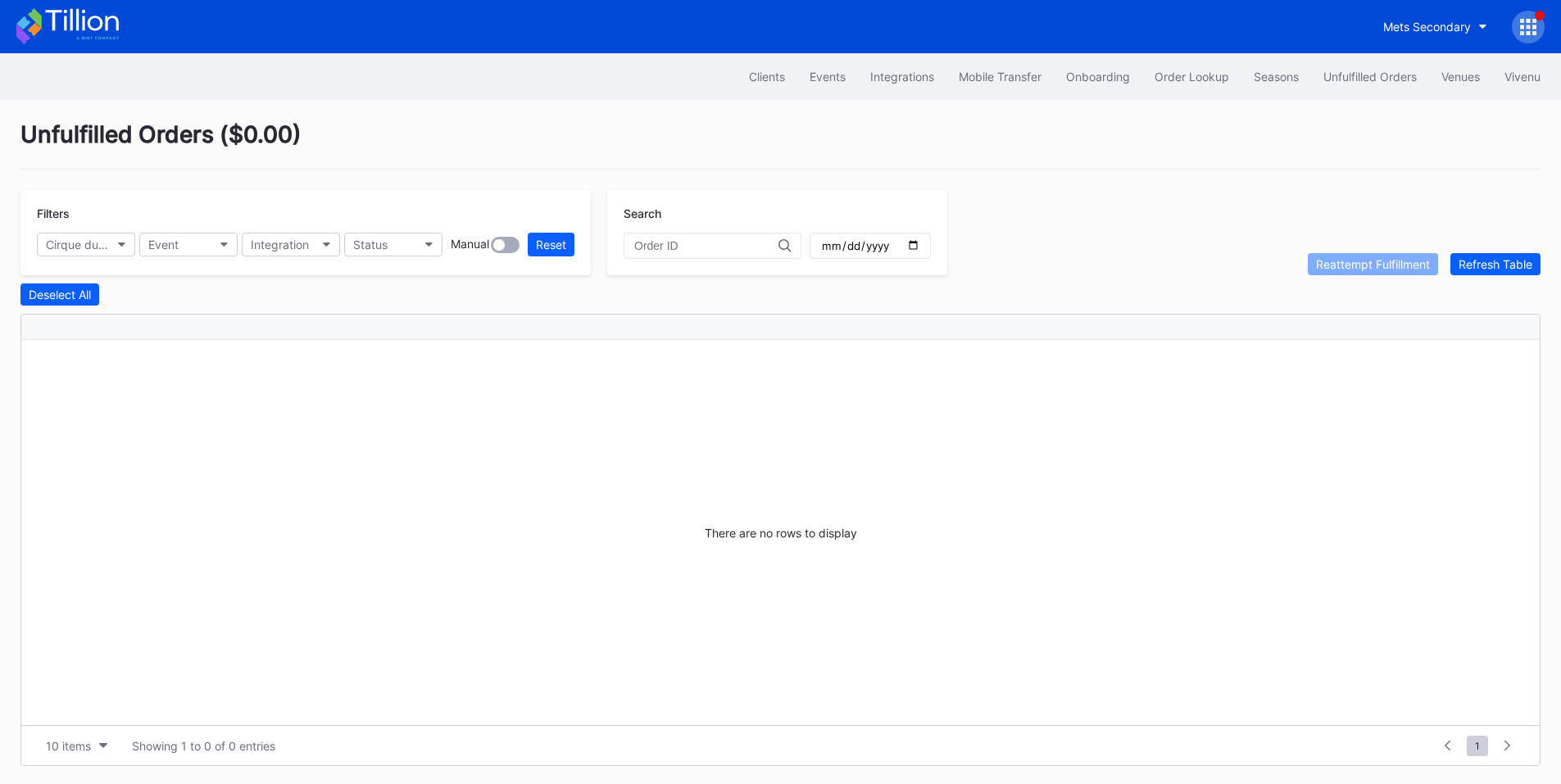
click at [920, 240] on input "2025-10-13" at bounding box center [870, 245] width 100 height 15
click at [920, 249] on input "2025-10-14" at bounding box center [870, 245] width 100 height 15
click at [920, 241] on input "2025-10-15" at bounding box center [870, 245] width 100 height 15
type input "2025-10-16"
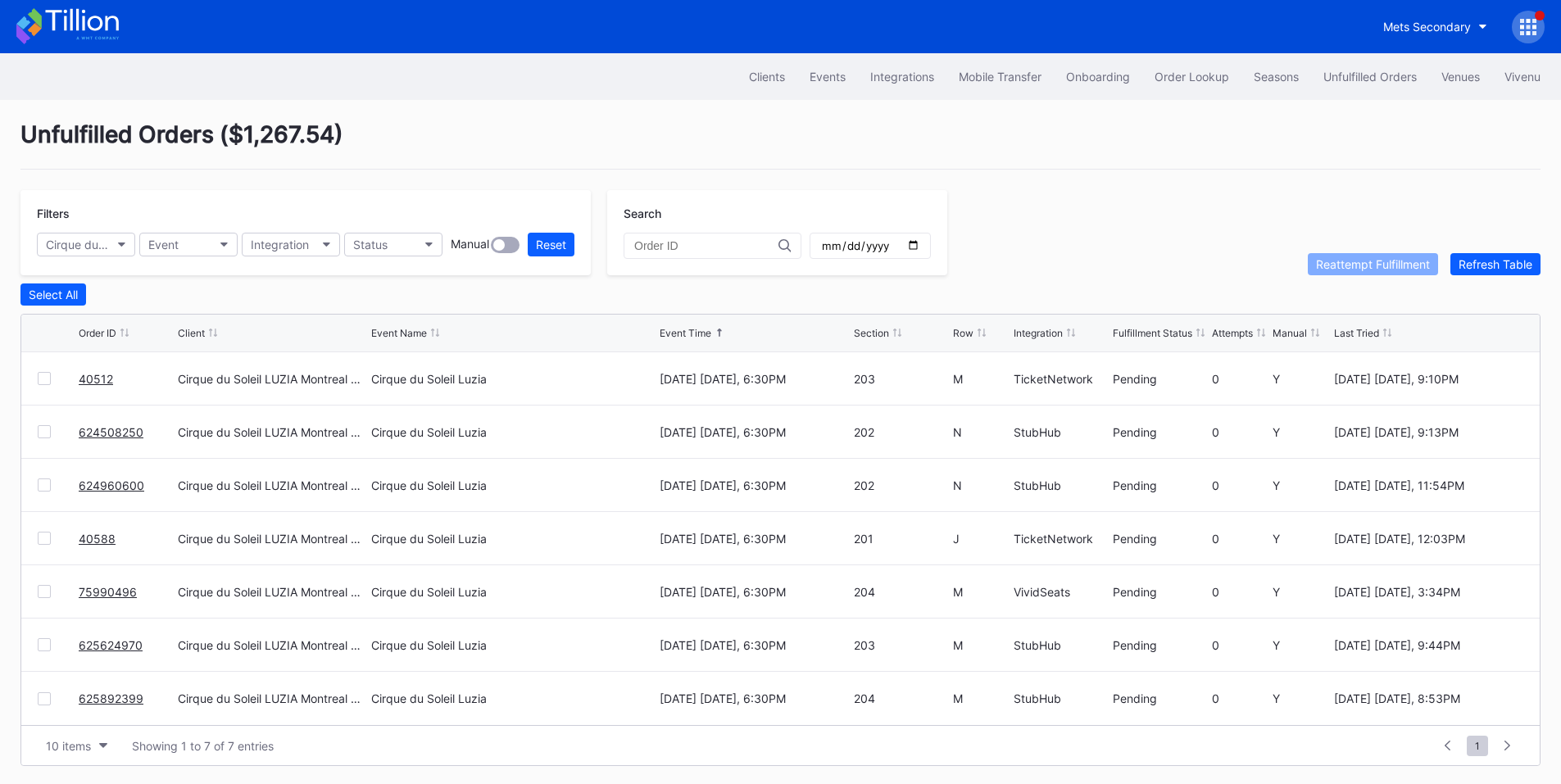
scroll to position [7, 0]
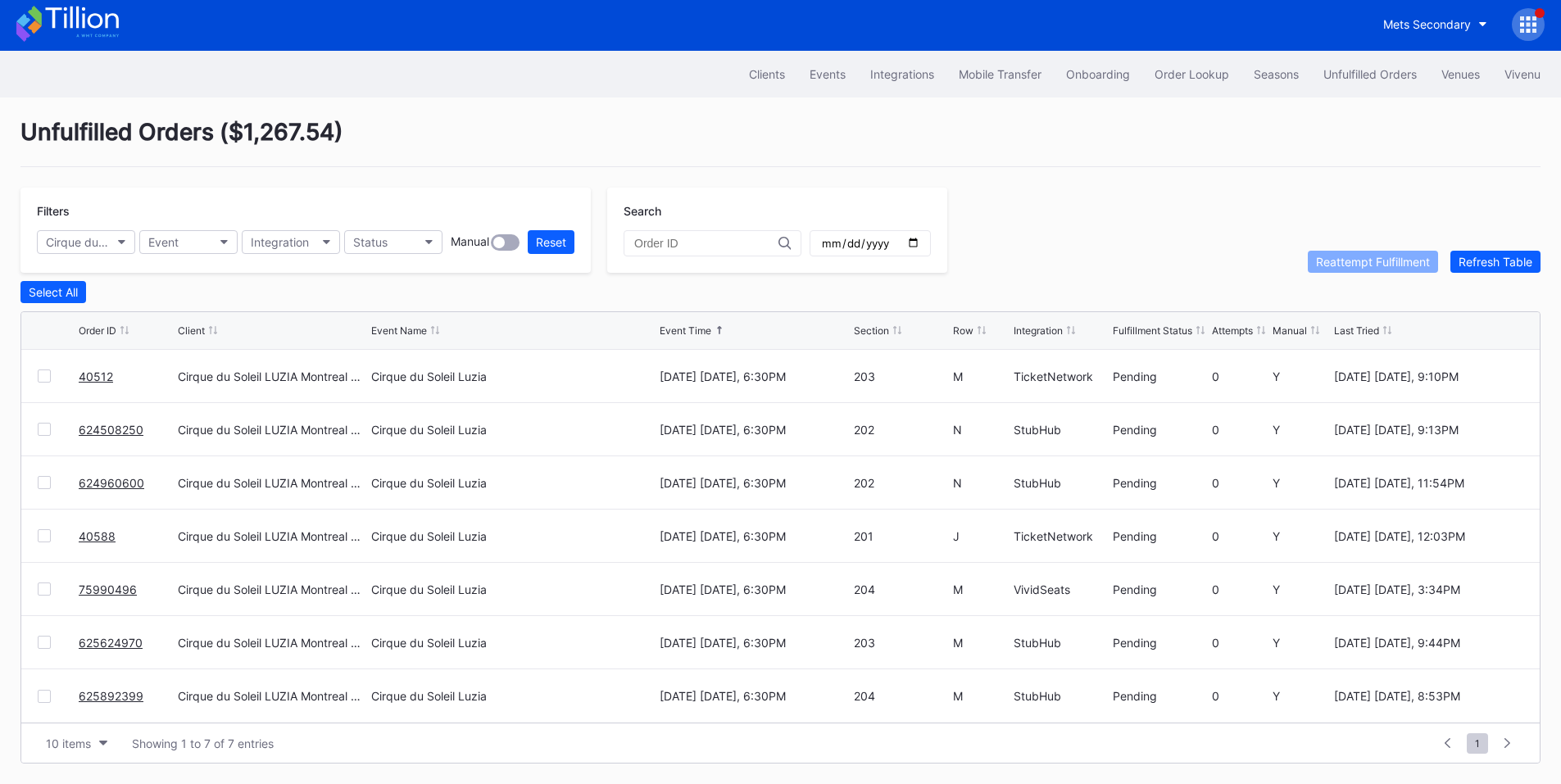
click at [1045, 326] on div "Integration" at bounding box center [1038, 331] width 49 height 12
drag, startPoint x: 111, startPoint y: 436, endPoint x: 169, endPoint y: 349, distance: 104.6
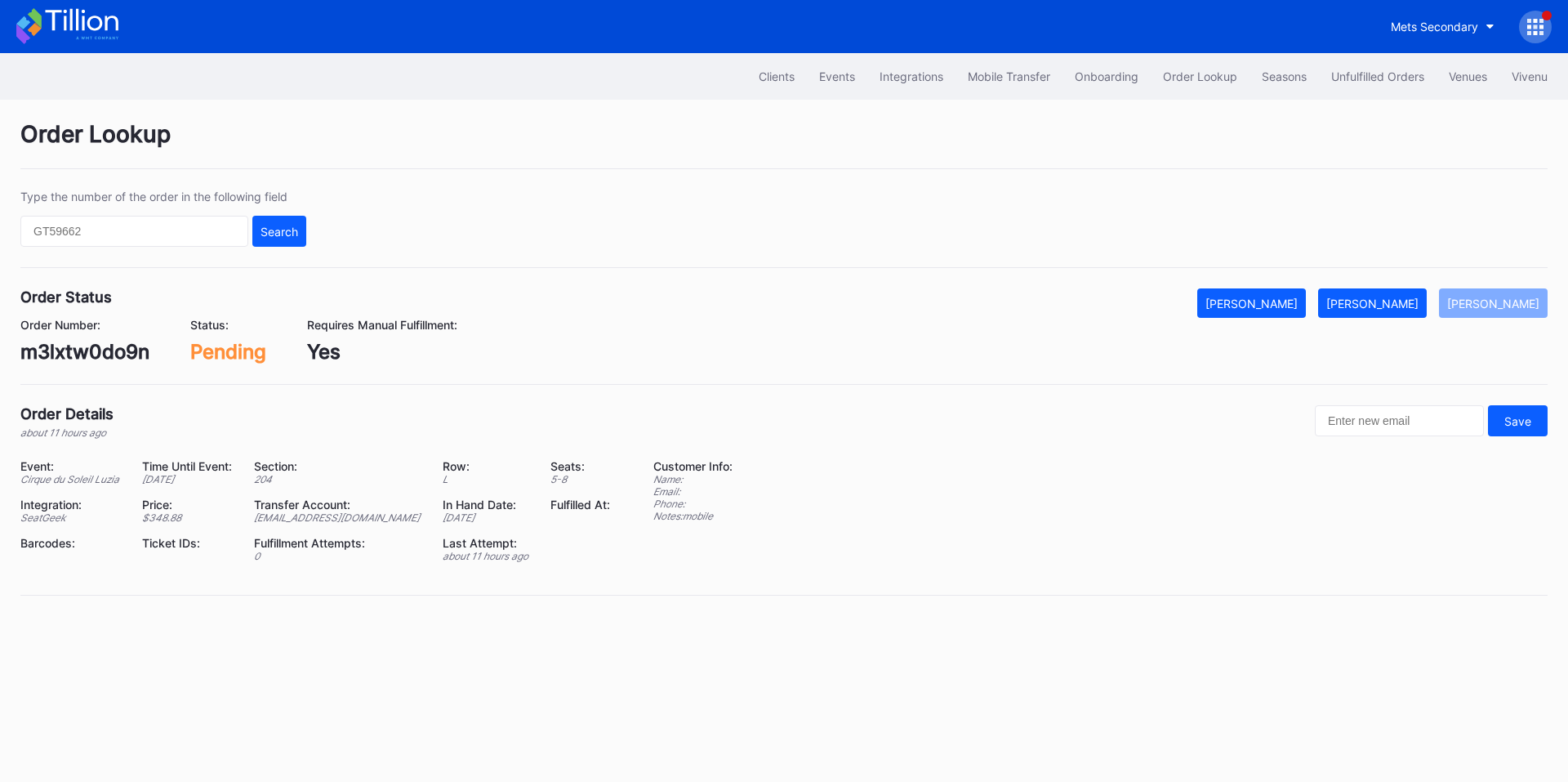
click at [120, 361] on div "m3lxtw0do9n" at bounding box center [85, 351] width 130 height 24
copy div "m3lxtw0do9n"
click at [1399, 296] on div "[PERSON_NAME]" at bounding box center [1373, 303] width 92 height 14
click at [80, 345] on div "625936962" at bounding box center [76, 351] width 110 height 24
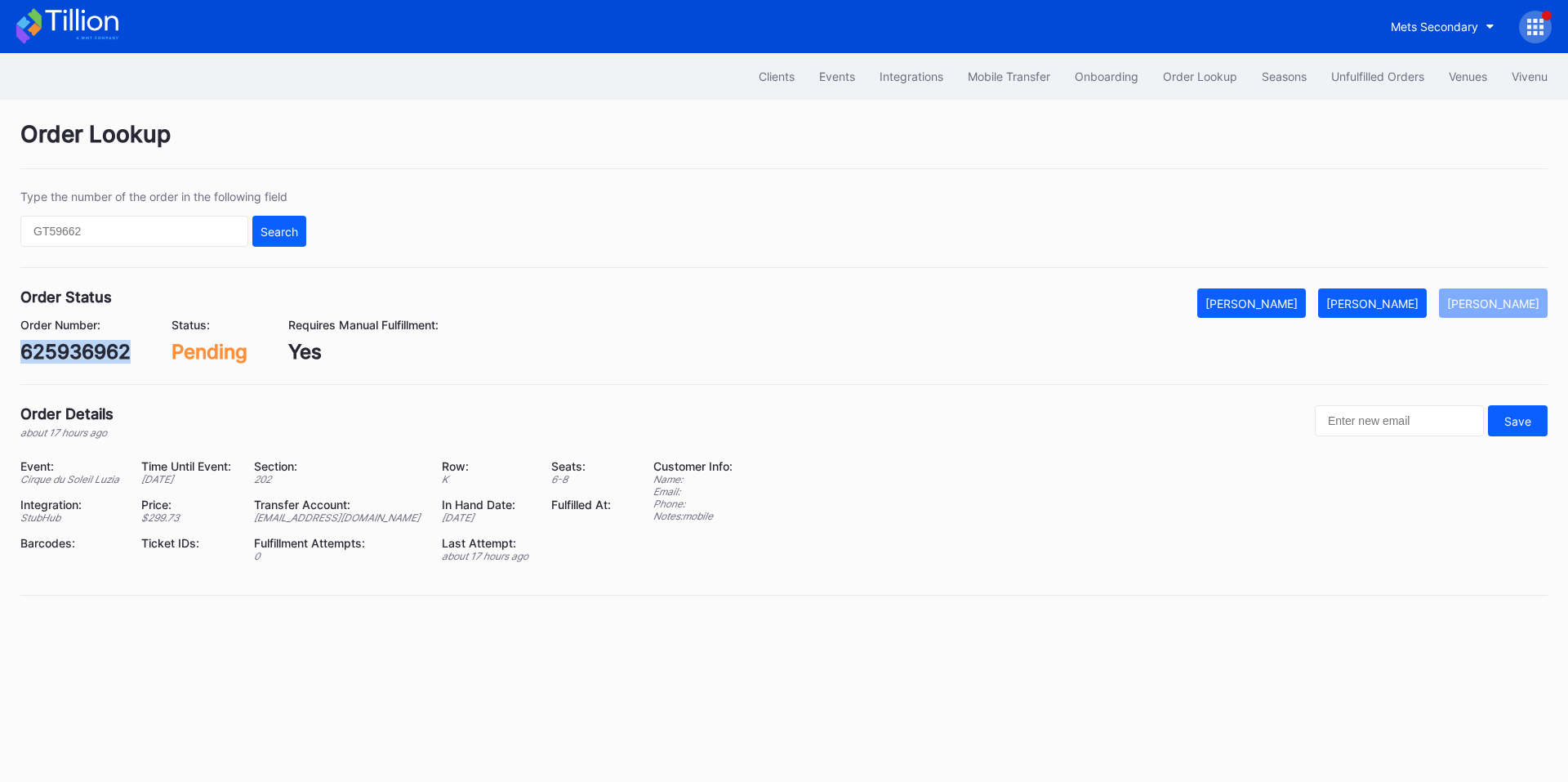
click at [80, 345] on div "625936962" at bounding box center [76, 351] width 110 height 24
copy div "625936962"
click at [1365, 301] on button "[PERSON_NAME]" at bounding box center [1373, 303] width 109 height 29
click at [75, 347] on div "625961811" at bounding box center [71, 351] width 100 height 24
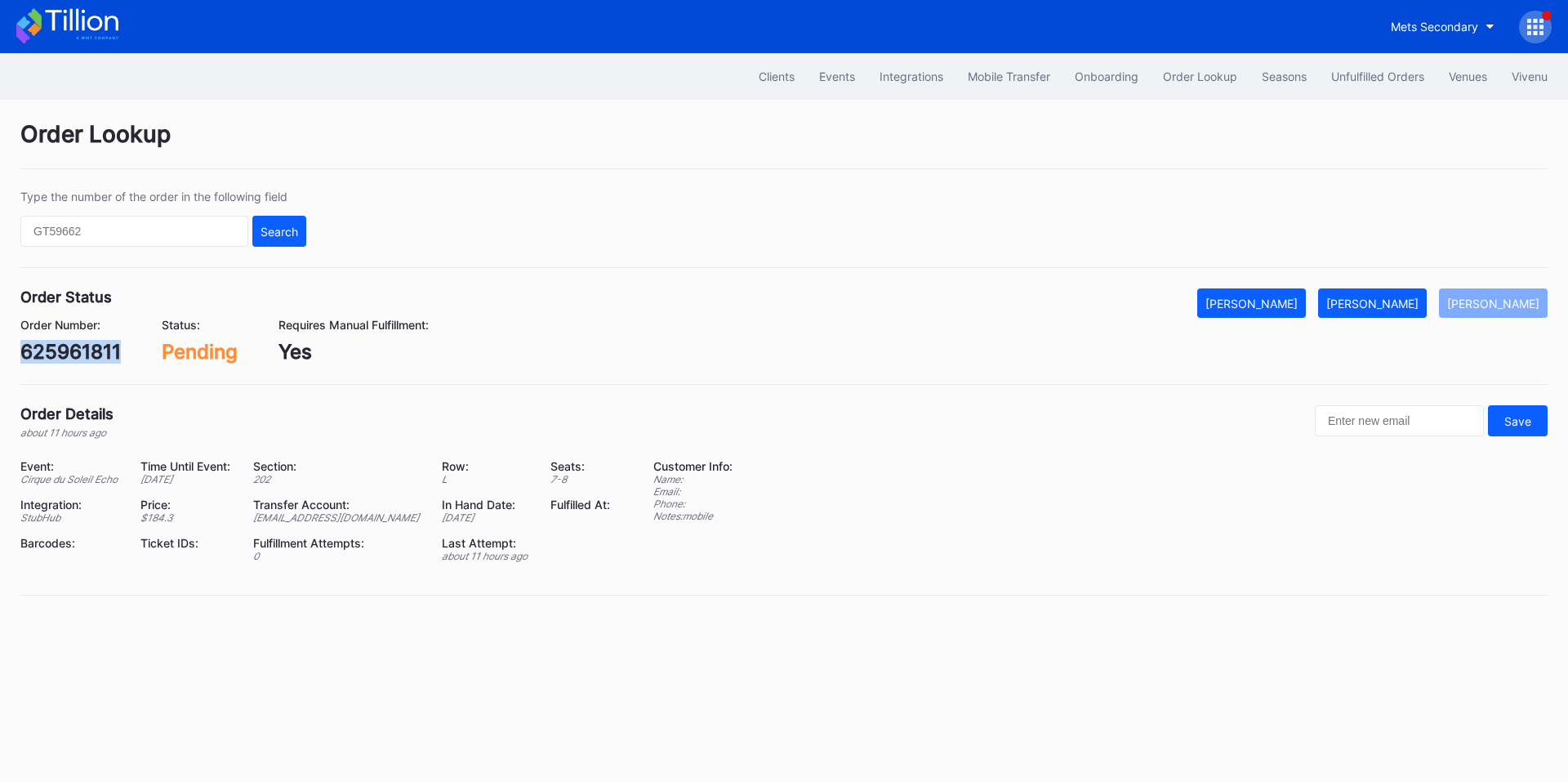
copy div "625961811"
drag, startPoint x: 1386, startPoint y: 288, endPoint x: 1483, endPoint y: 373, distance: 129.0
click at [1386, 288] on button "[PERSON_NAME]" at bounding box center [1373, 303] width 109 height 29
click at [78, 351] on div "624508250" at bounding box center [77, 351] width 113 height 24
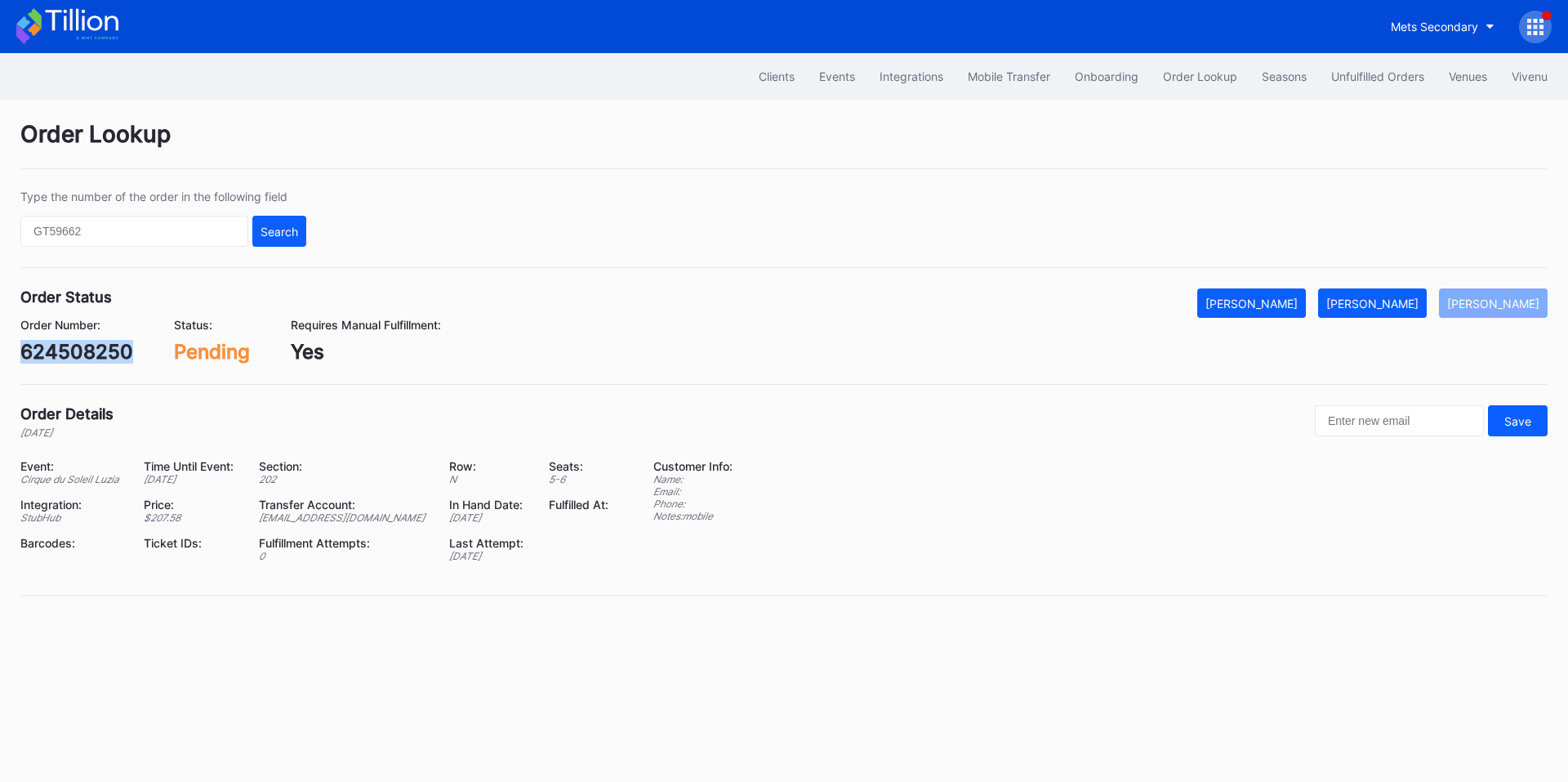
copy div "624508250"
click at [1383, 315] on button "[PERSON_NAME]" at bounding box center [1373, 303] width 109 height 29
click at [92, 343] on div "624960600" at bounding box center [78, 351] width 114 height 24
copy div "624960600"
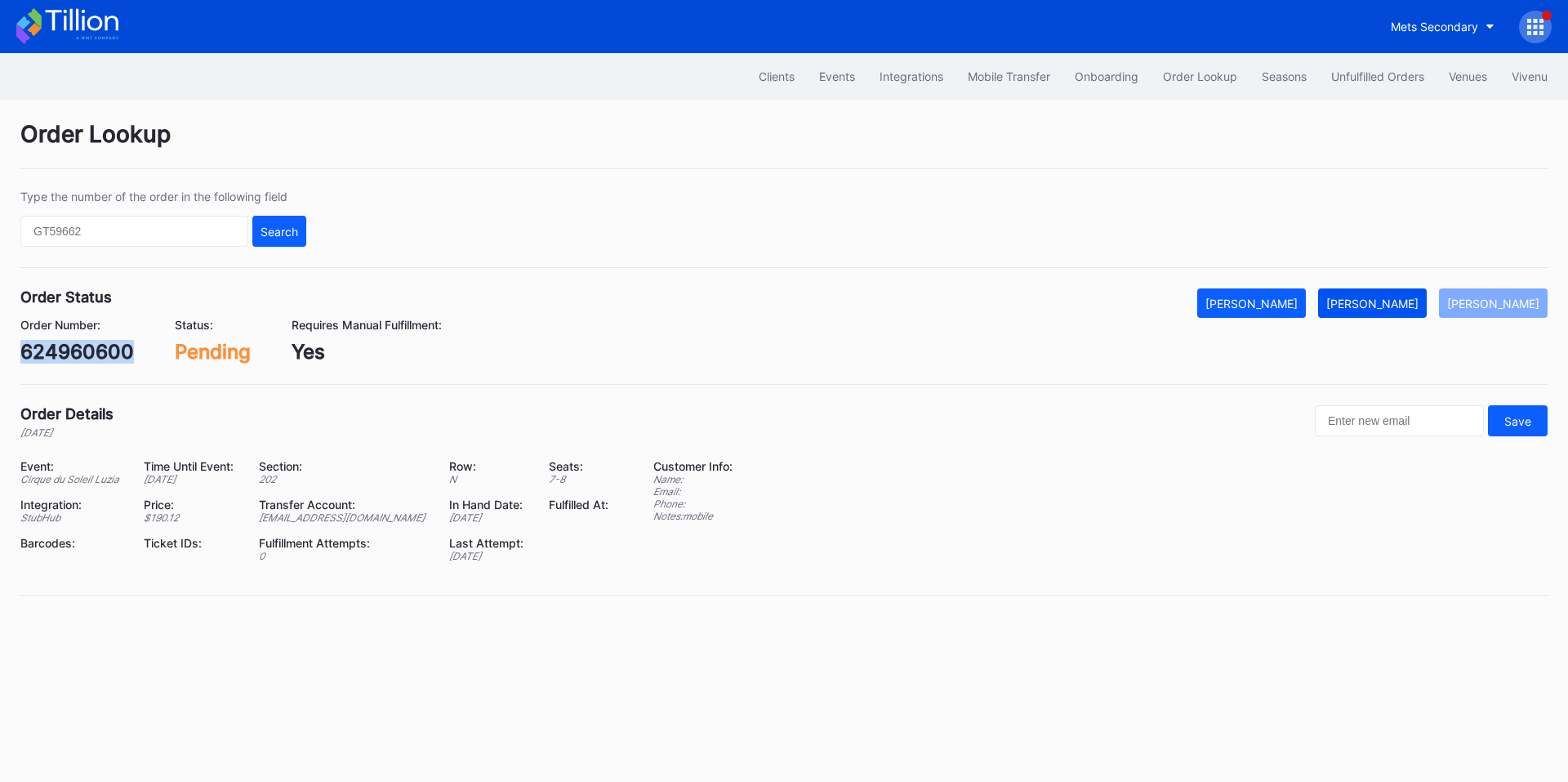
drag, startPoint x: 1415, startPoint y: 309, endPoint x: 1399, endPoint y: 304, distance: 16.8
click at [1415, 309] on div "[PERSON_NAME]" at bounding box center [1373, 303] width 92 height 14
click at [58, 346] on div "625624970" at bounding box center [76, 351] width 111 height 24
copy div "625624970"
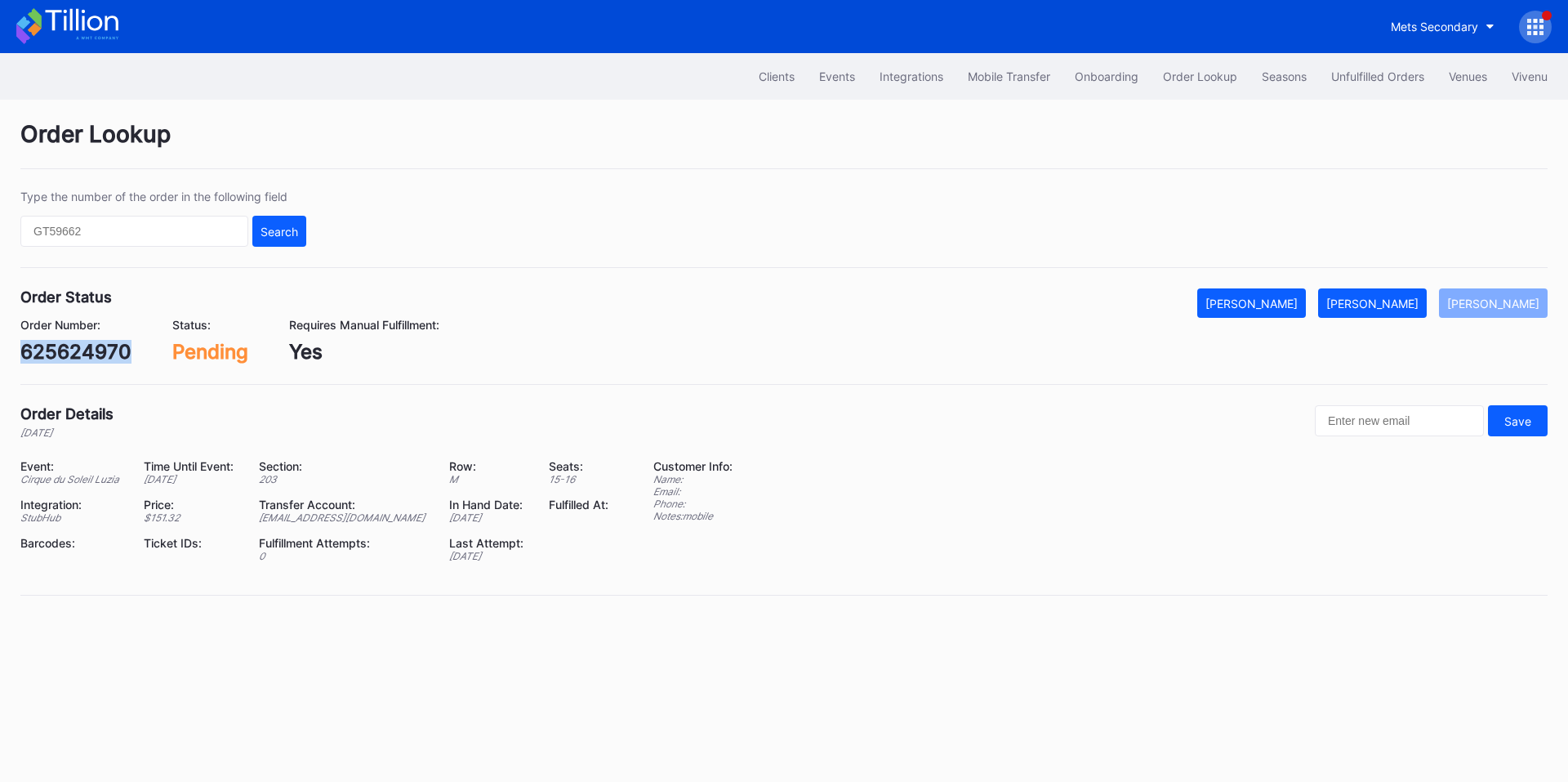
drag, startPoint x: 1414, startPoint y: 294, endPoint x: 1567, endPoint y: 388, distance: 179.6
click at [1414, 294] on button "[PERSON_NAME]" at bounding box center [1373, 303] width 109 height 29
click at [92, 350] on div "625892399" at bounding box center [76, 351] width 110 height 24
copy div "625892399"
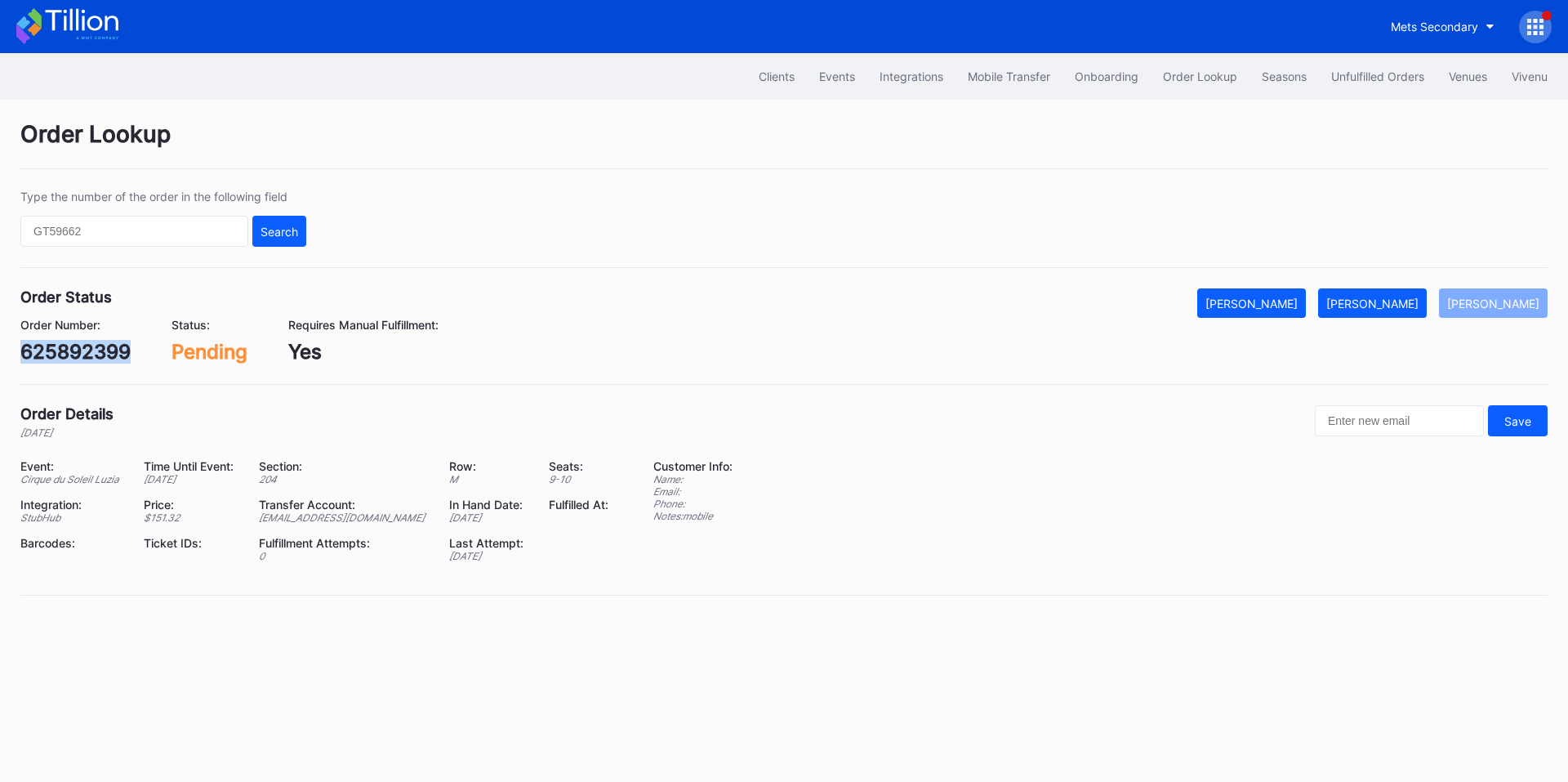
copy div "625892399"
click at [1396, 309] on div "[PERSON_NAME]" at bounding box center [1373, 303] width 92 height 14
click at [66, 354] on div "75990496" at bounding box center [70, 351] width 99 height 24
copy div "75990496"
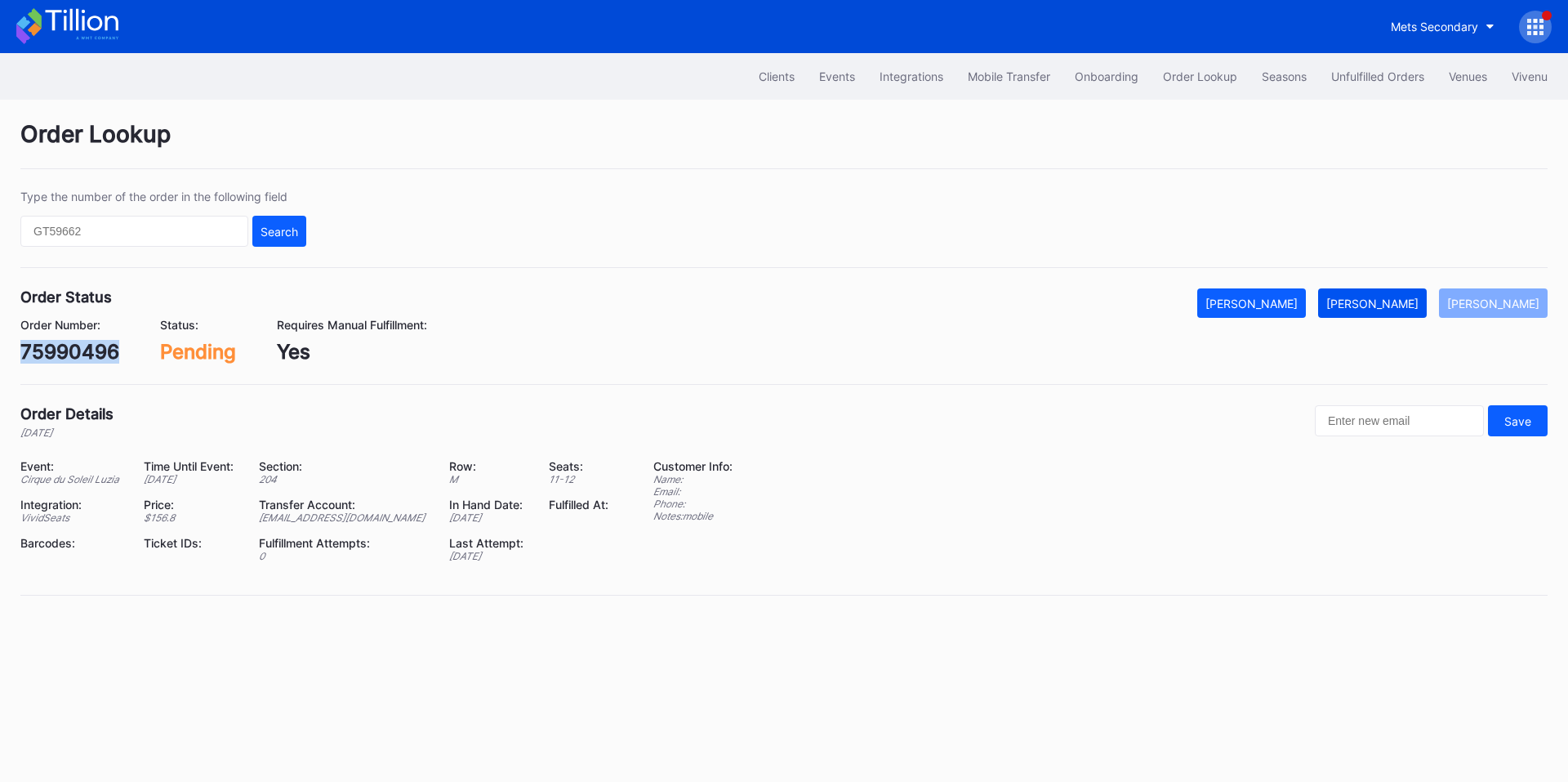
click at [1374, 297] on div "[PERSON_NAME]" at bounding box center [1373, 303] width 92 height 14
click at [1417, 300] on div "[PERSON_NAME]" at bounding box center [1373, 303] width 92 height 14
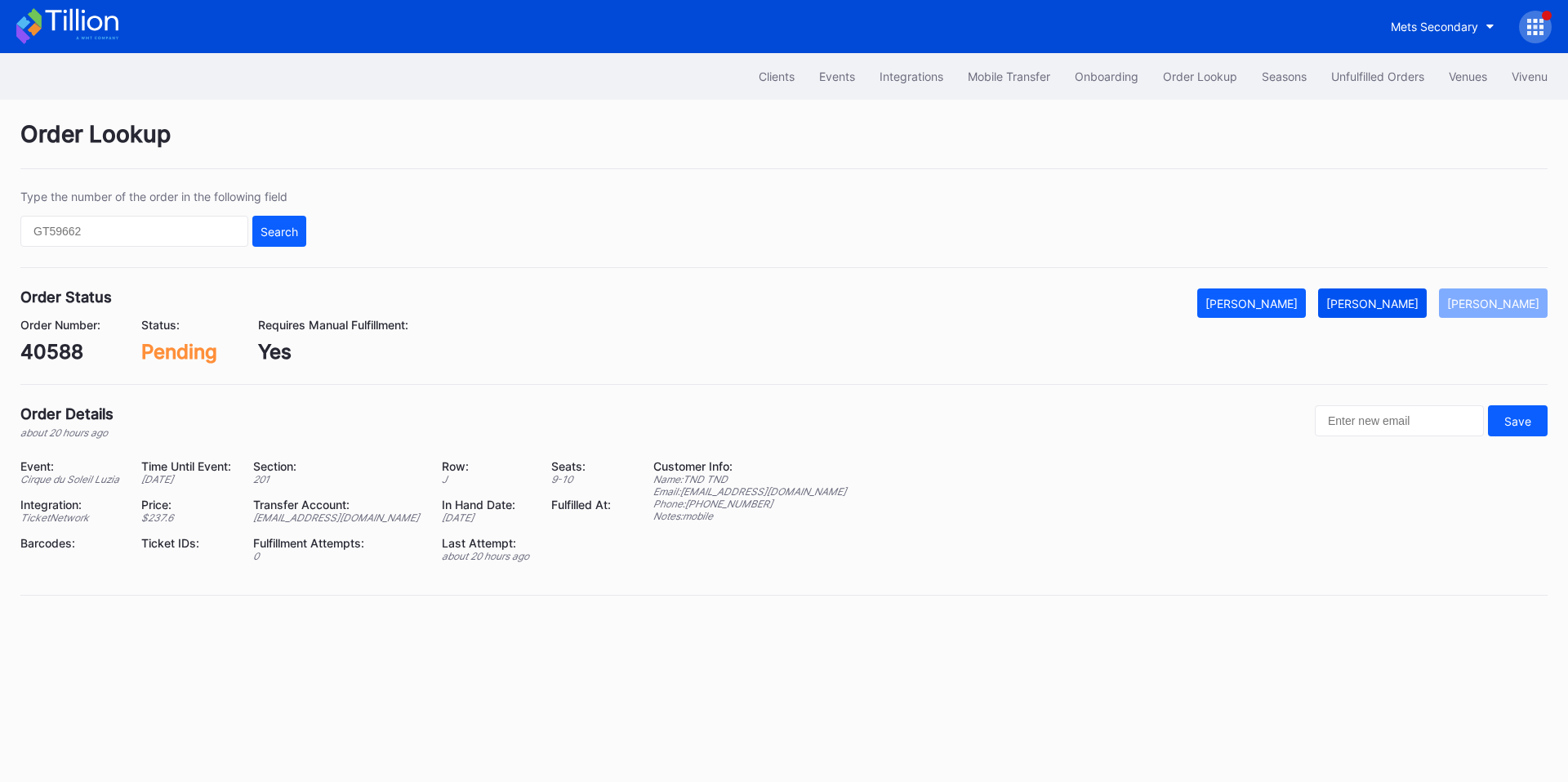
click at [1400, 298] on div "[PERSON_NAME]" at bounding box center [1373, 303] width 92 height 14
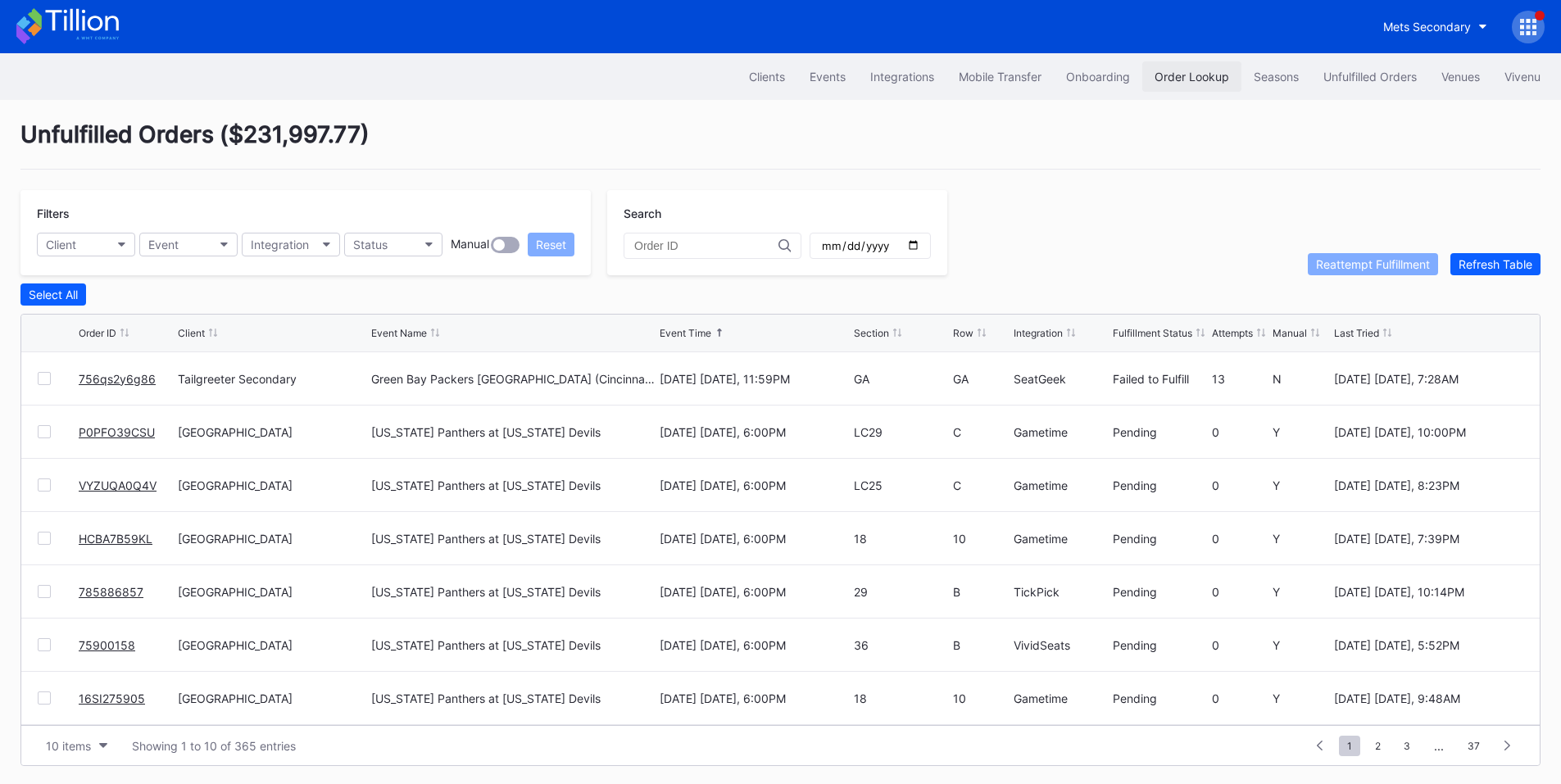
click at [1179, 77] on div "Order Lookup" at bounding box center [1192, 77] width 75 height 14
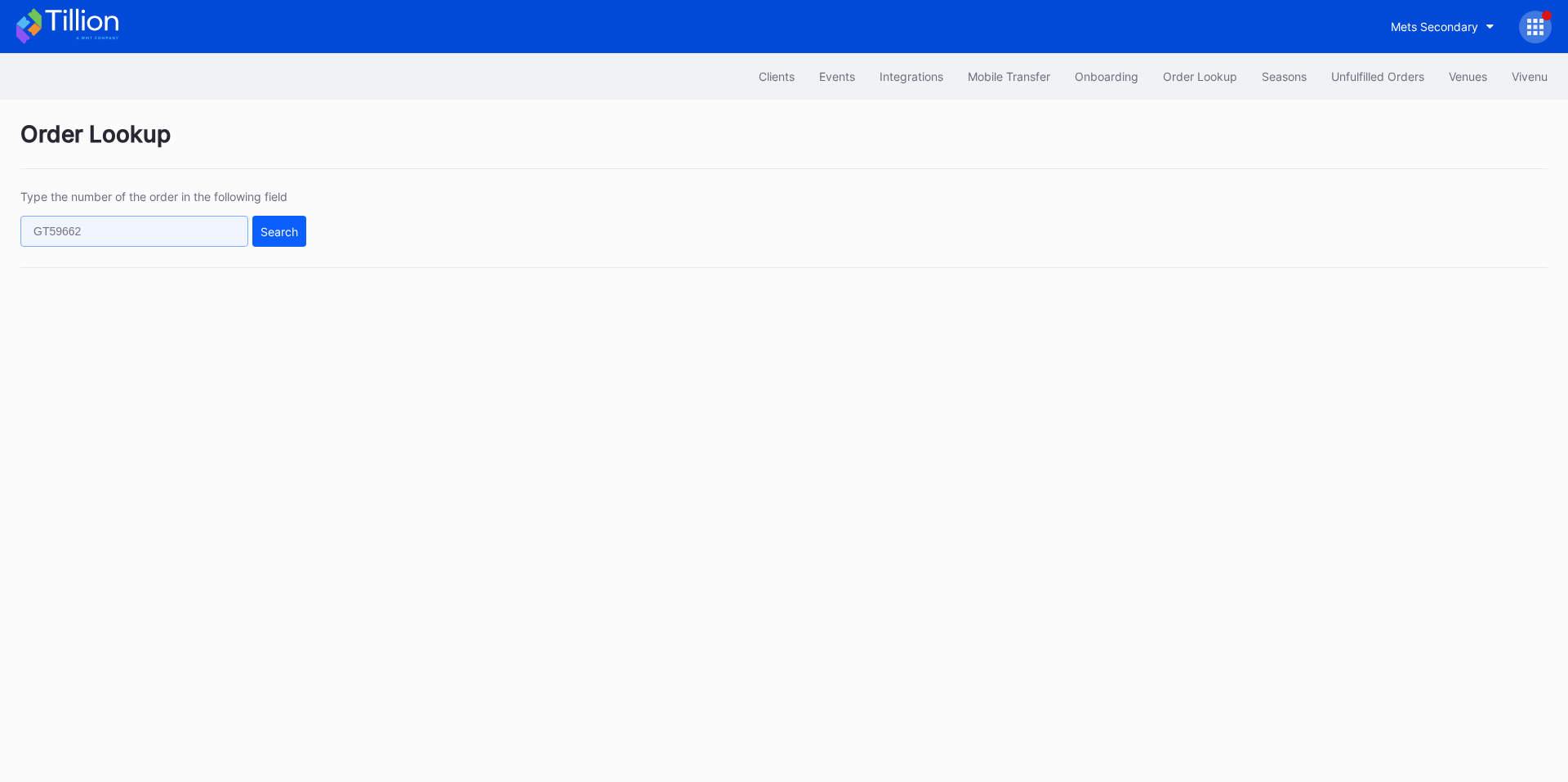
click at [181, 232] on input "text" at bounding box center [134, 232] width 228 height 31
paste input "756qs2y6g86"
click at [273, 235] on div "Search" at bounding box center [280, 232] width 37 height 14
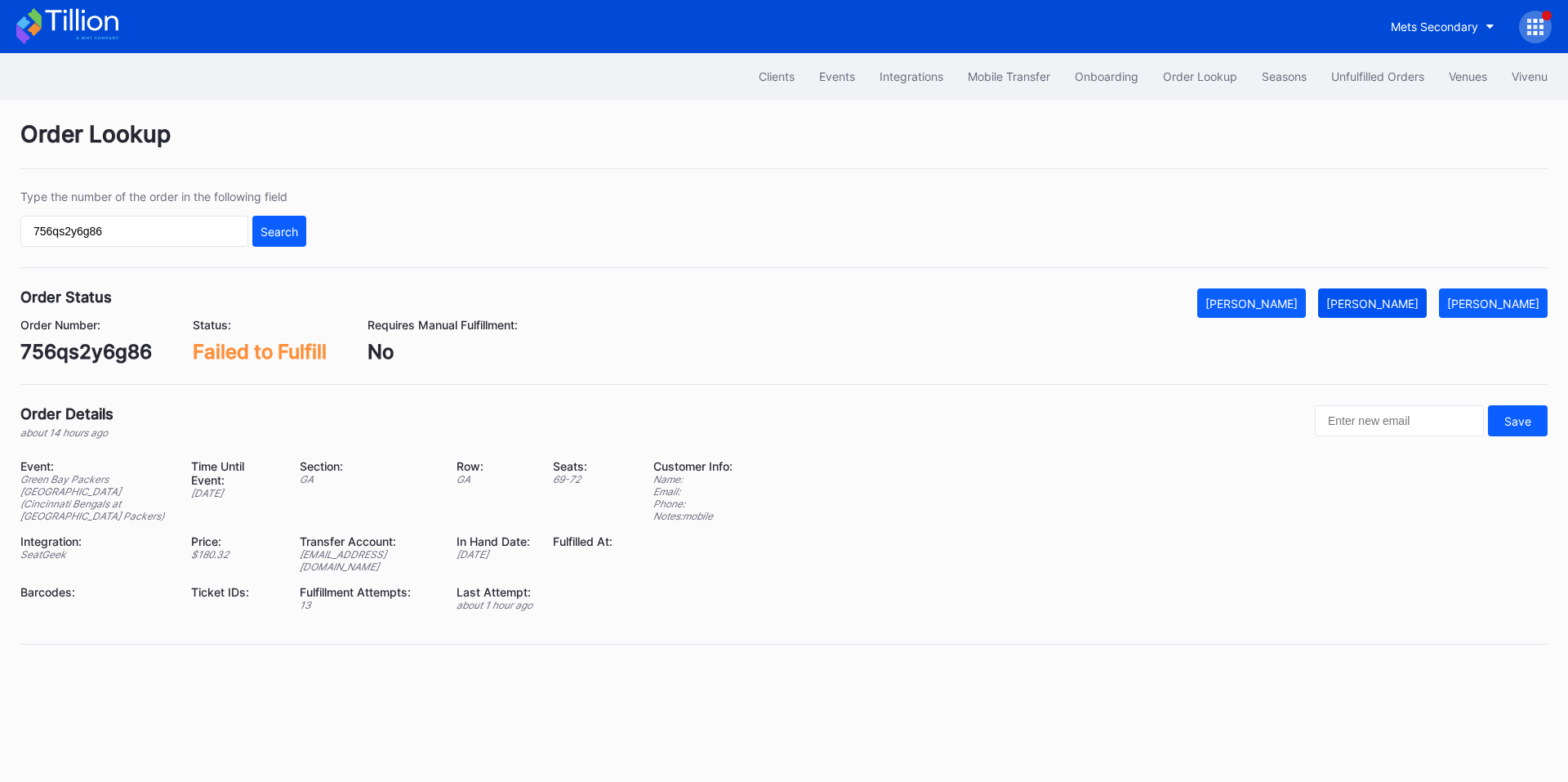
click at [1412, 305] on div "[PERSON_NAME]" at bounding box center [1373, 303] width 92 height 14
click at [105, 343] on div "756qs2y6g86" at bounding box center [86, 351] width 131 height 24
copy div "756qs2y6g86"
click at [148, 232] on input "756qs2y6g86" at bounding box center [134, 232] width 228 height 31
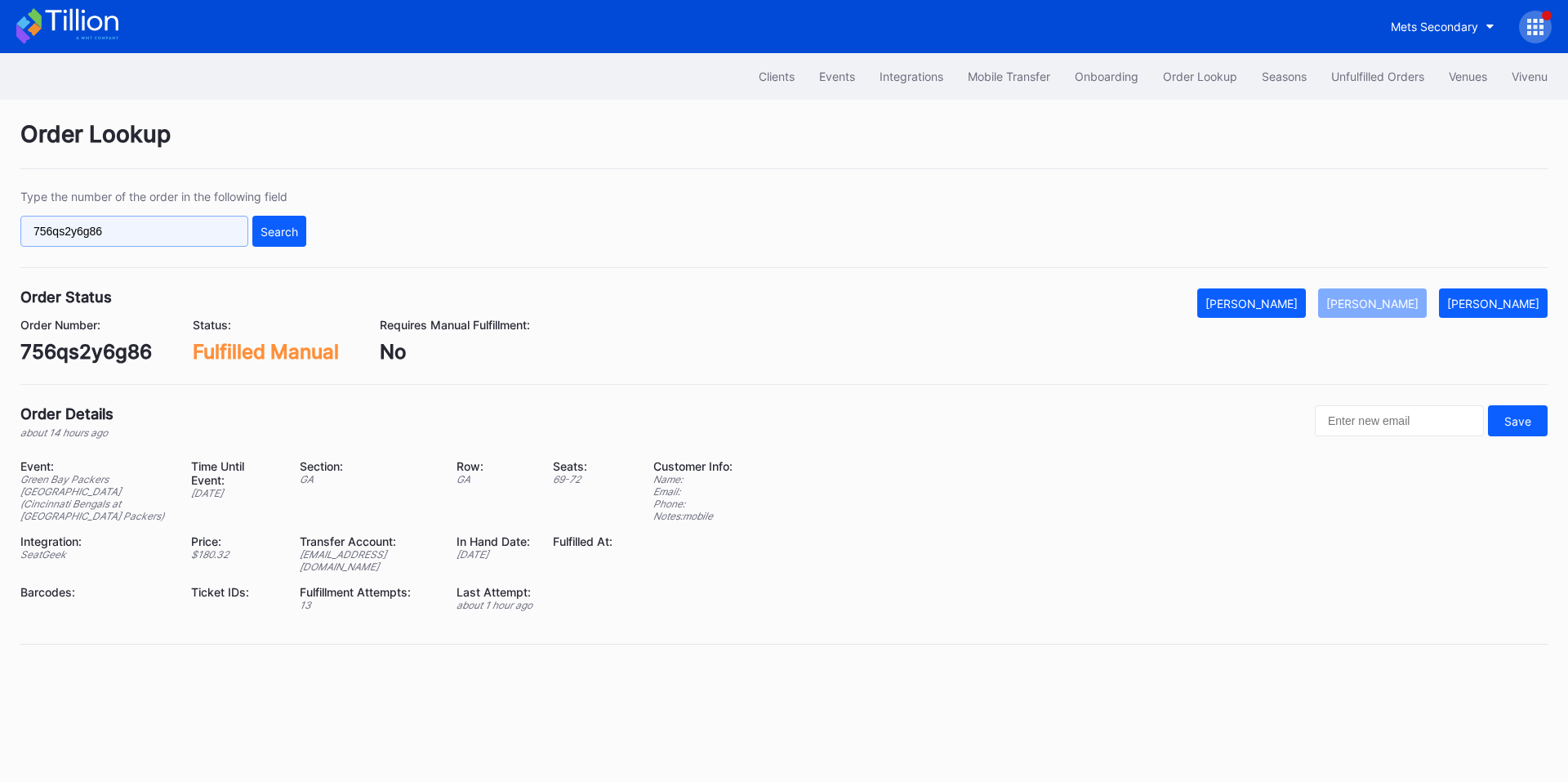
click at [148, 232] on input "756qs2y6g86" at bounding box center [134, 232] width 228 height 31
paste input "625875850"
type input "625875850"
click at [280, 229] on div "Search" at bounding box center [280, 232] width 37 height 14
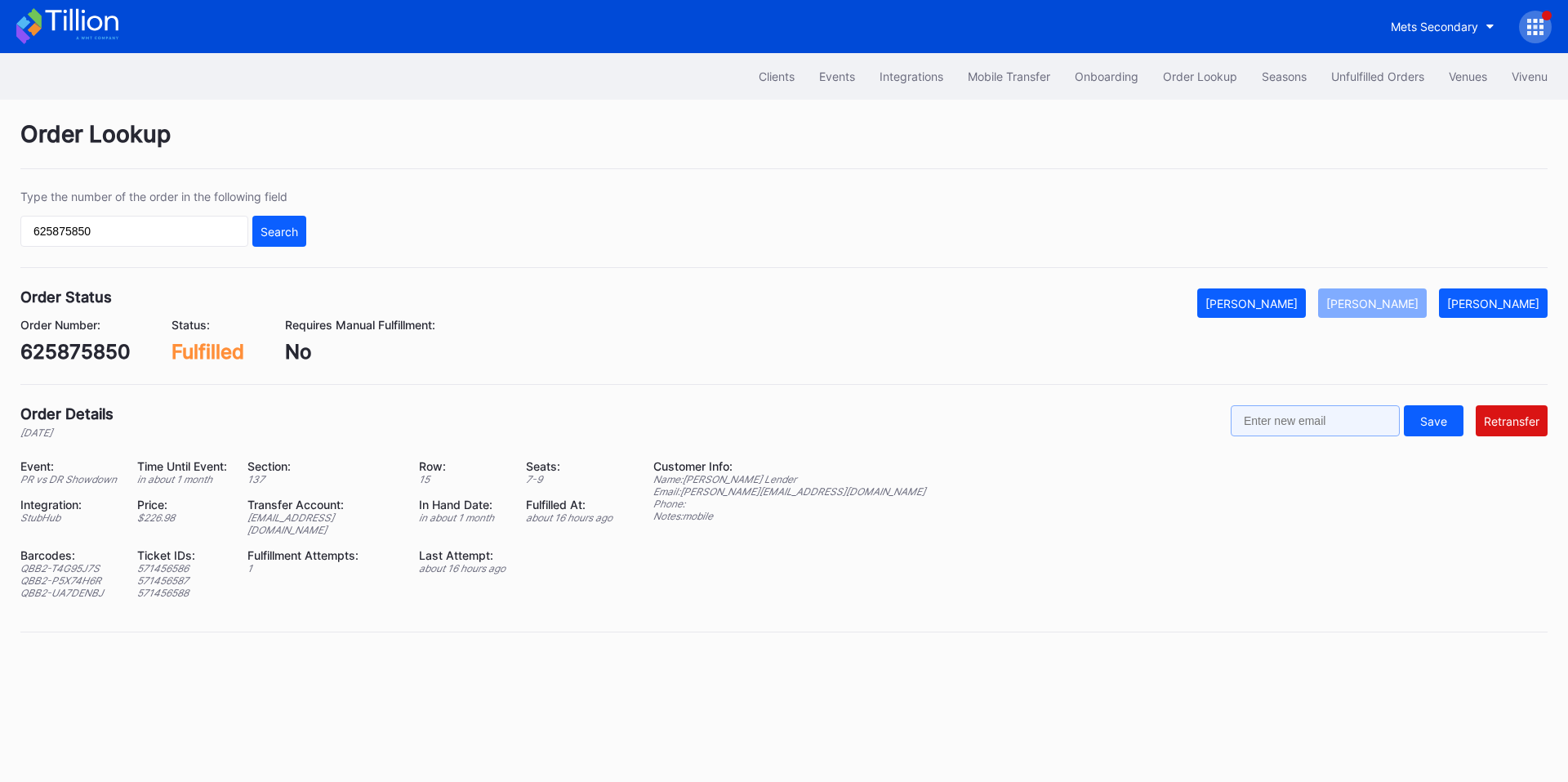
click at [1349, 419] on input "text" at bounding box center [1316, 421] width 169 height 31
paste input "[PERSON_NAME][EMAIL_ADDRESS][DOMAIN_NAME]"
type input "[PERSON_NAME][EMAIL_ADDRESS][DOMAIN_NAME]"
click at [1527, 422] on div "Retransfer" at bounding box center [1512, 421] width 56 height 14
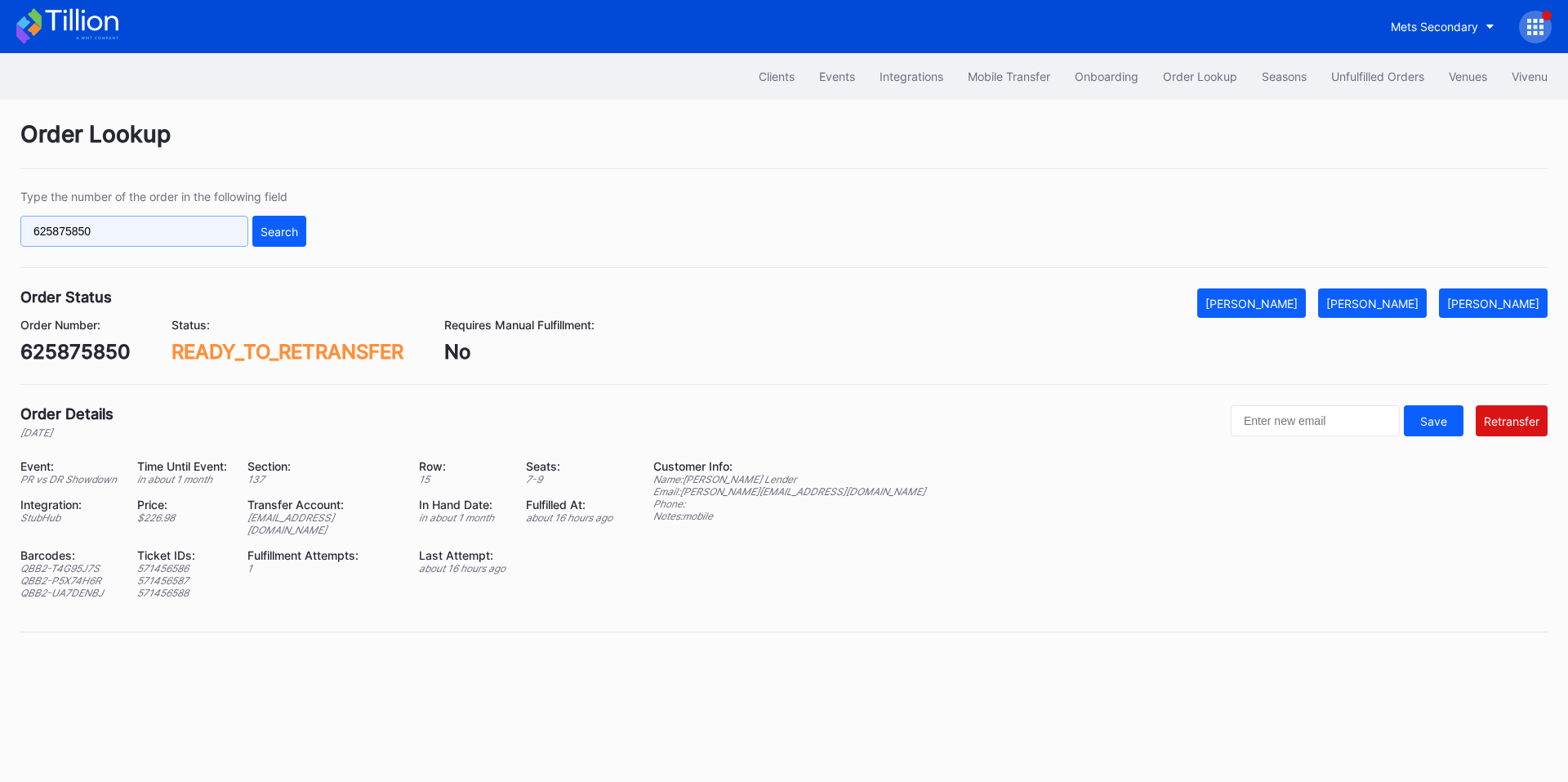
click at [136, 237] on input "625875850" at bounding box center [134, 232] width 228 height 31
paste input "76011909"
type input "76011909"
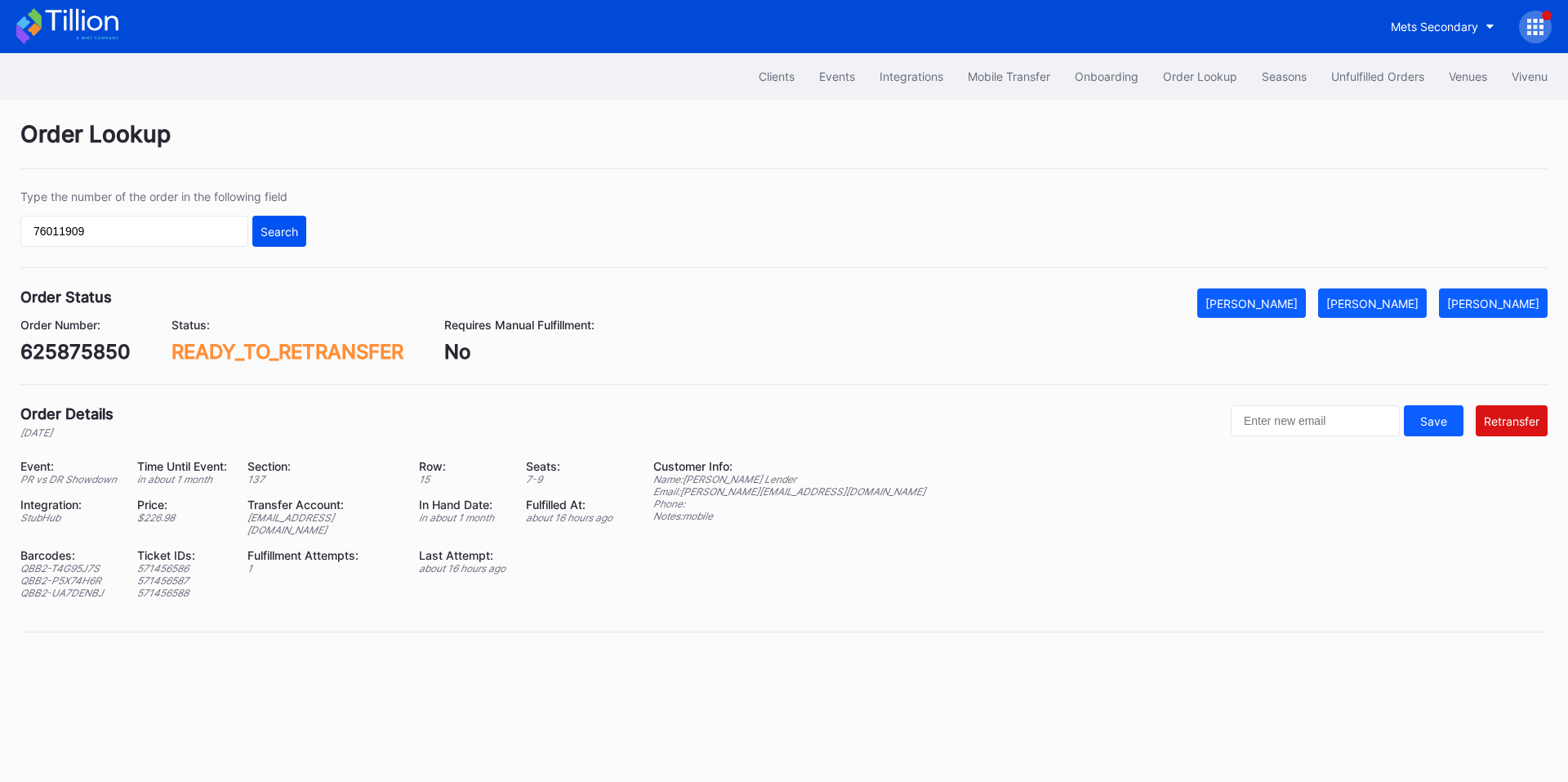
click at [263, 234] on div "Search" at bounding box center [280, 232] width 37 height 14
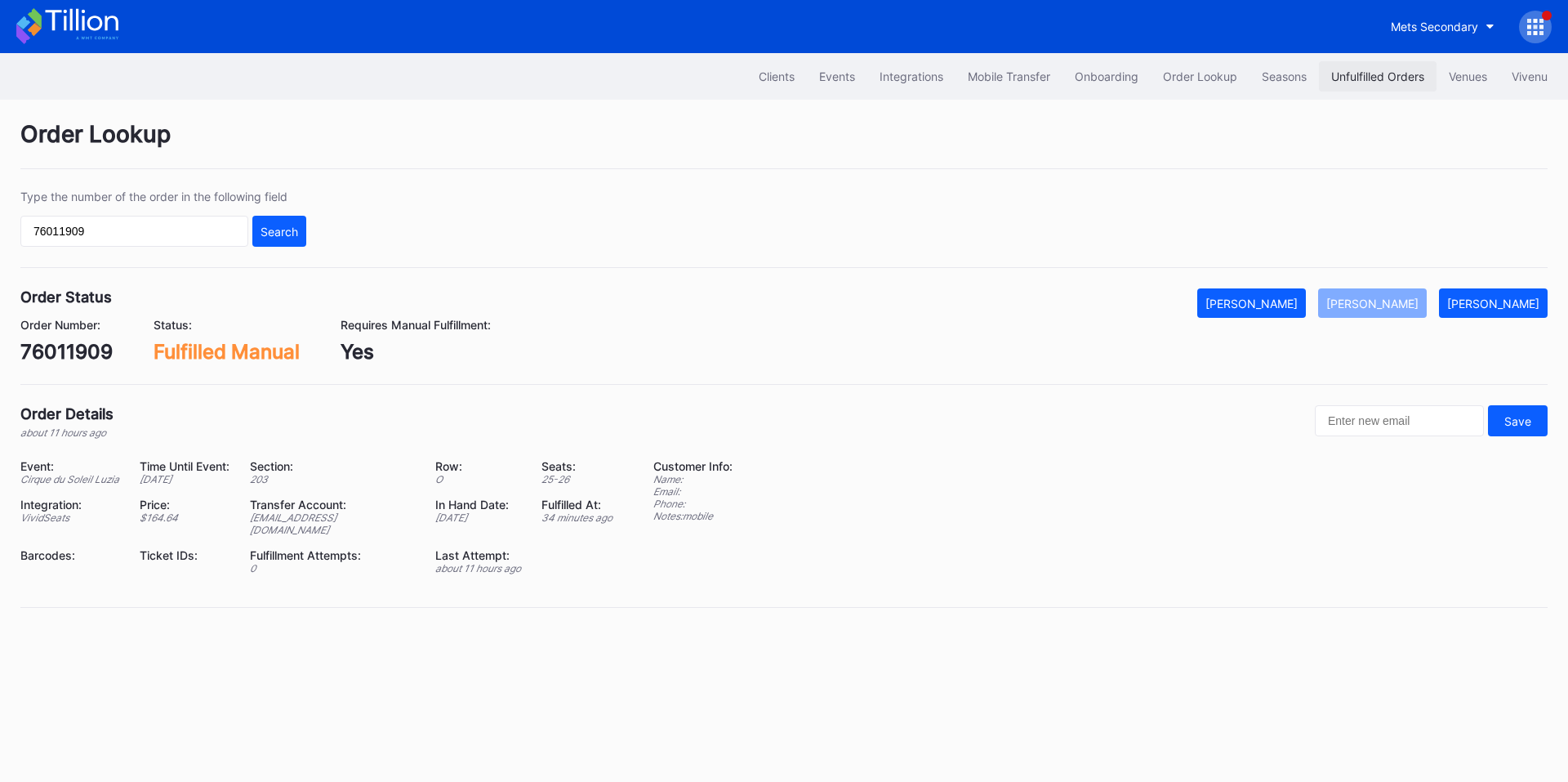
click at [1348, 76] on div "Unfulfilled Orders" at bounding box center [1378, 77] width 93 height 14
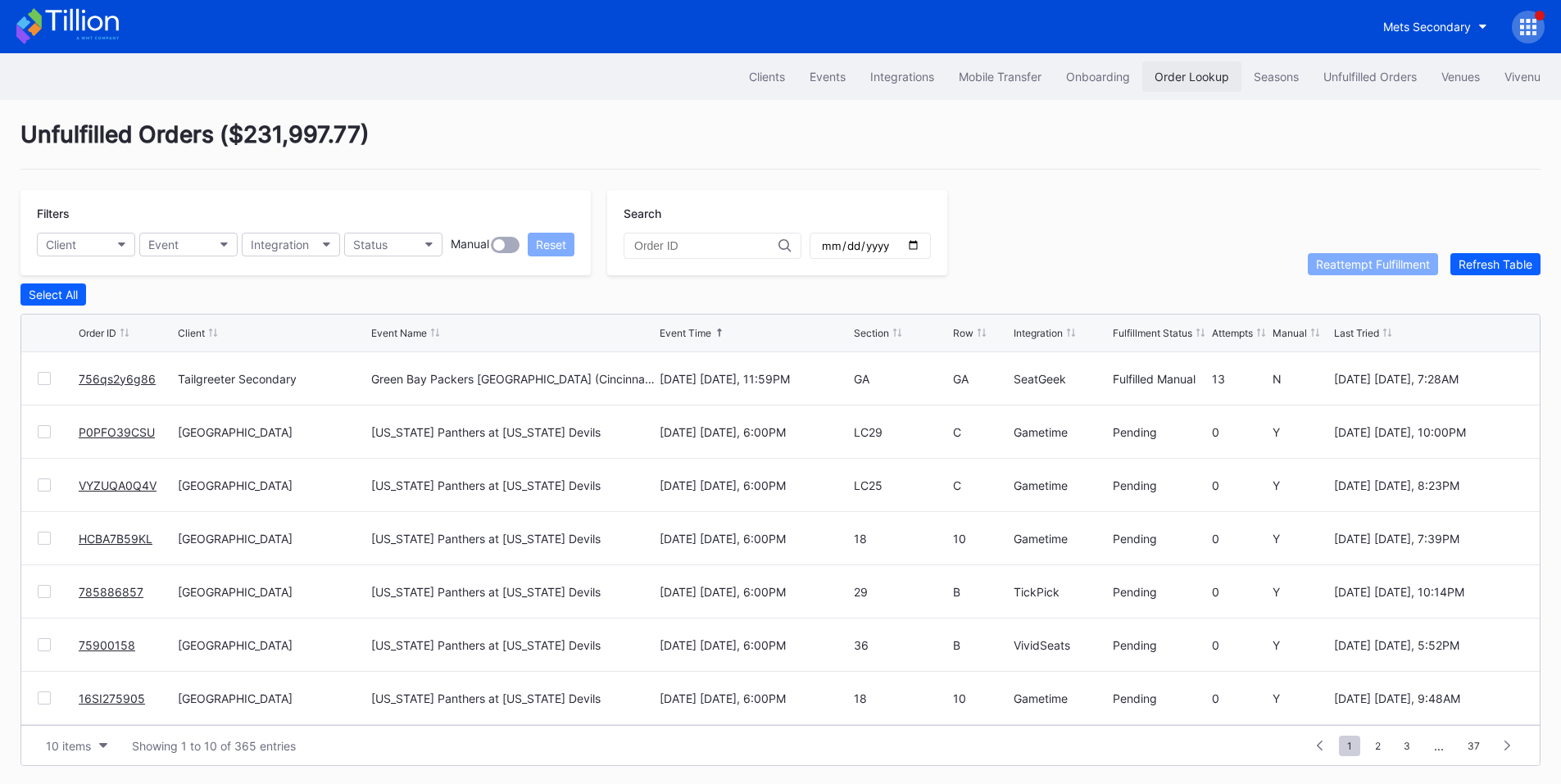
click at [1143, 83] on button "Order Lookup" at bounding box center [1191, 76] width 99 height 30
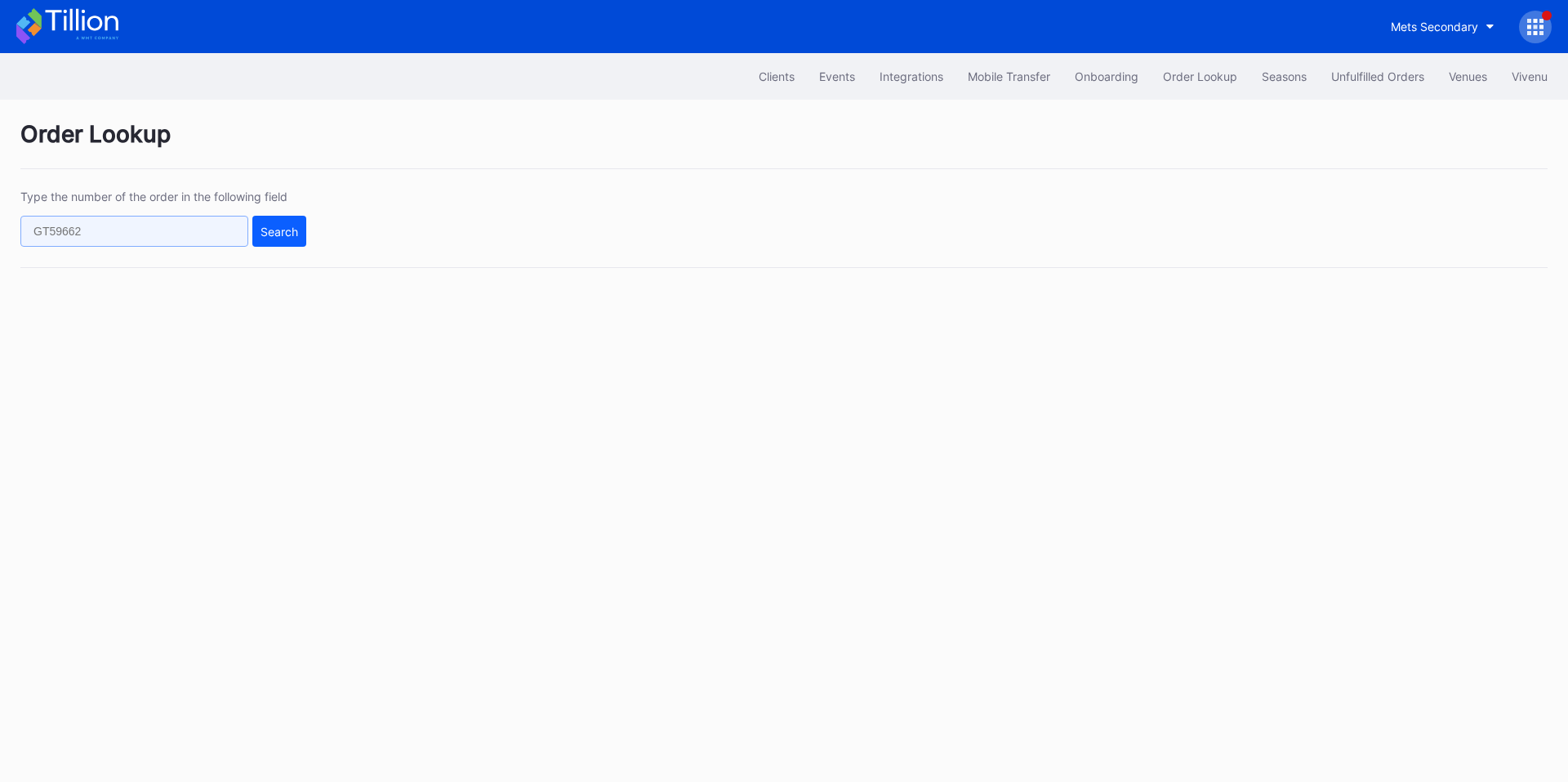
click at [190, 235] on input "text" at bounding box center [134, 232] width 228 height 31
paste input "625875850"
type input "625875850"
click at [282, 235] on div "Search" at bounding box center [280, 232] width 37 height 14
